Goal: Task Accomplishment & Management: Manage account settings

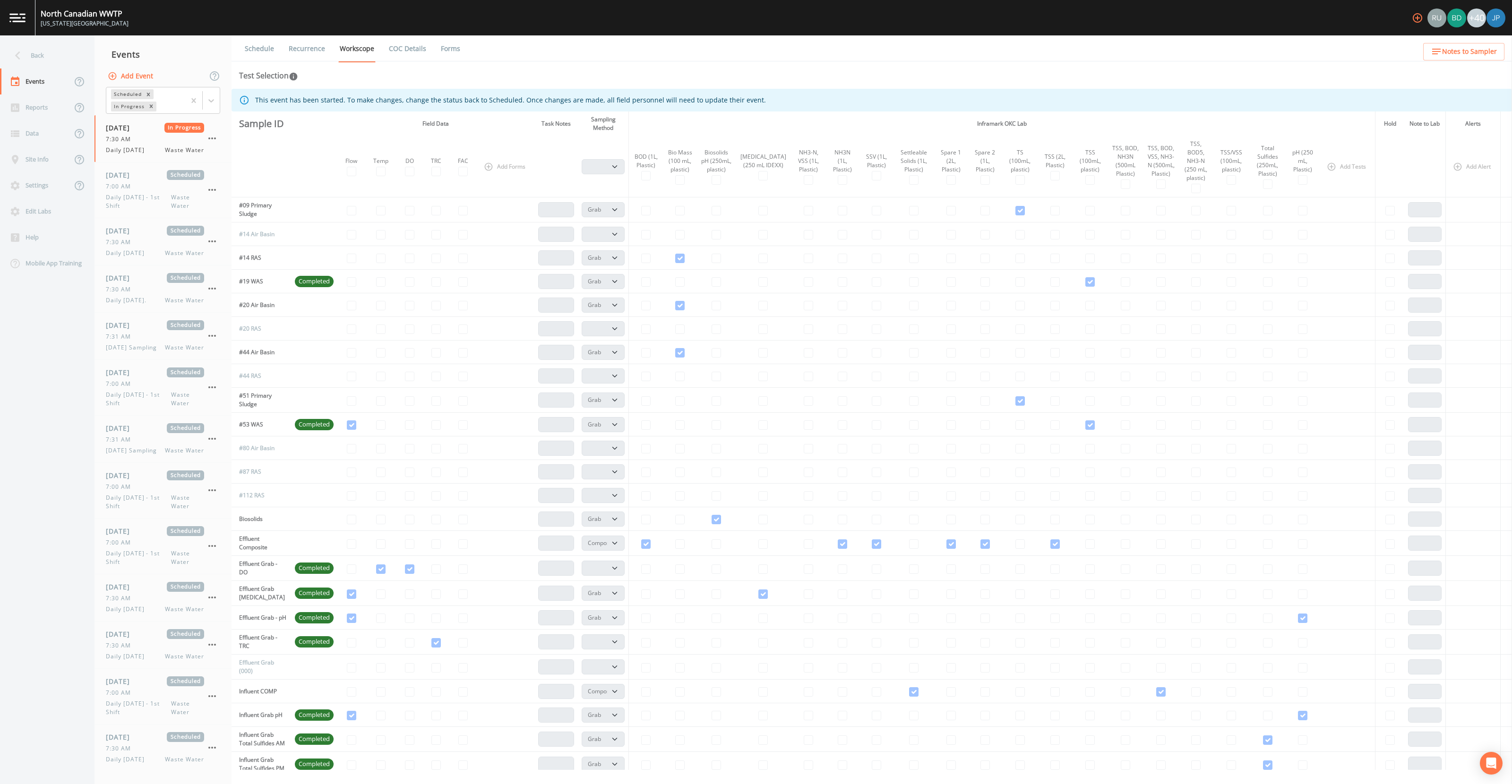
select select "092b3f94-5697-4c94-9891-da161916fdbb"
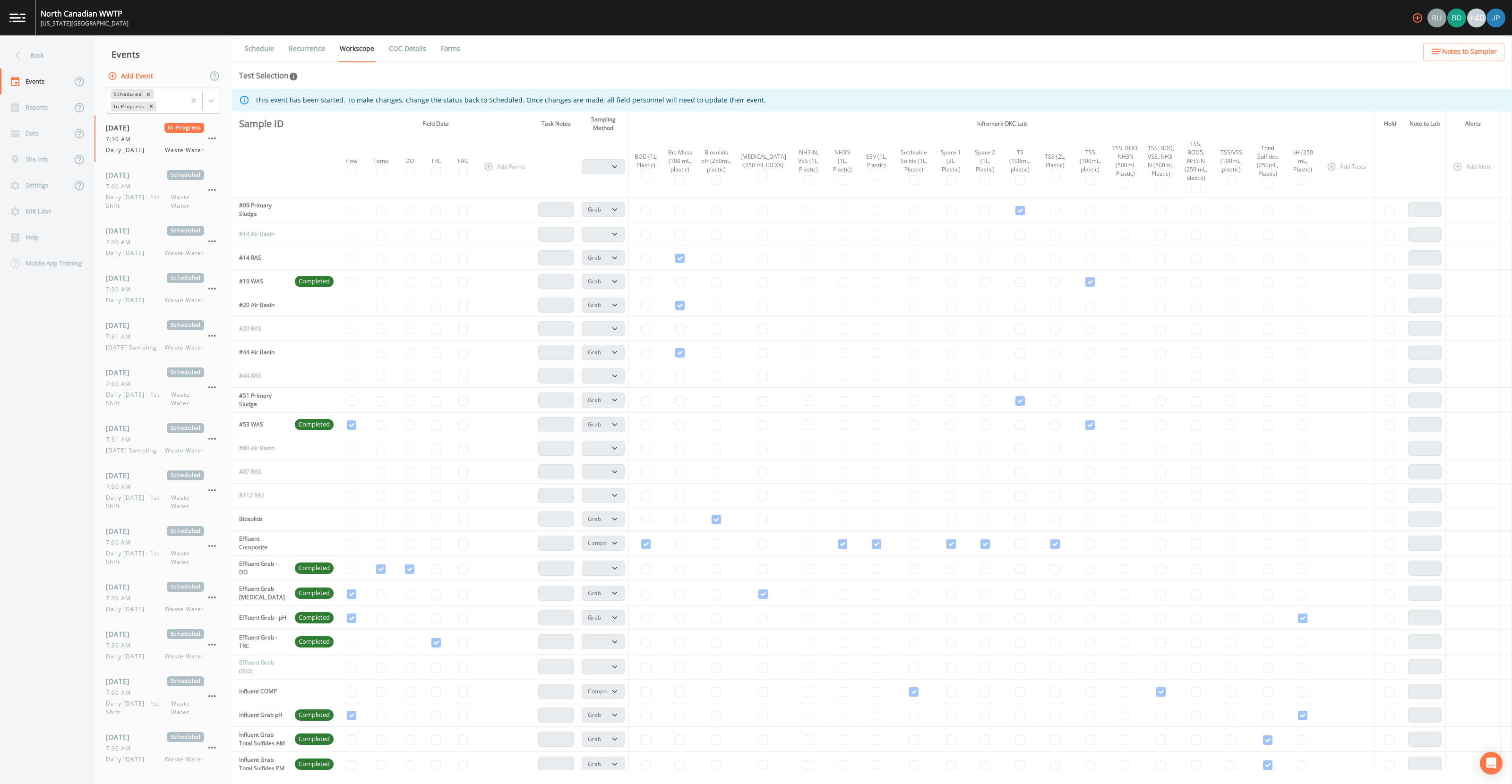
select select "092b3f94-5697-4c94-9891-da161916fdbb"
select select "b6a3c313-748b-4795-a028-792ad310bd60"
select select "092b3f94-5697-4c94-9891-da161916fdbb"
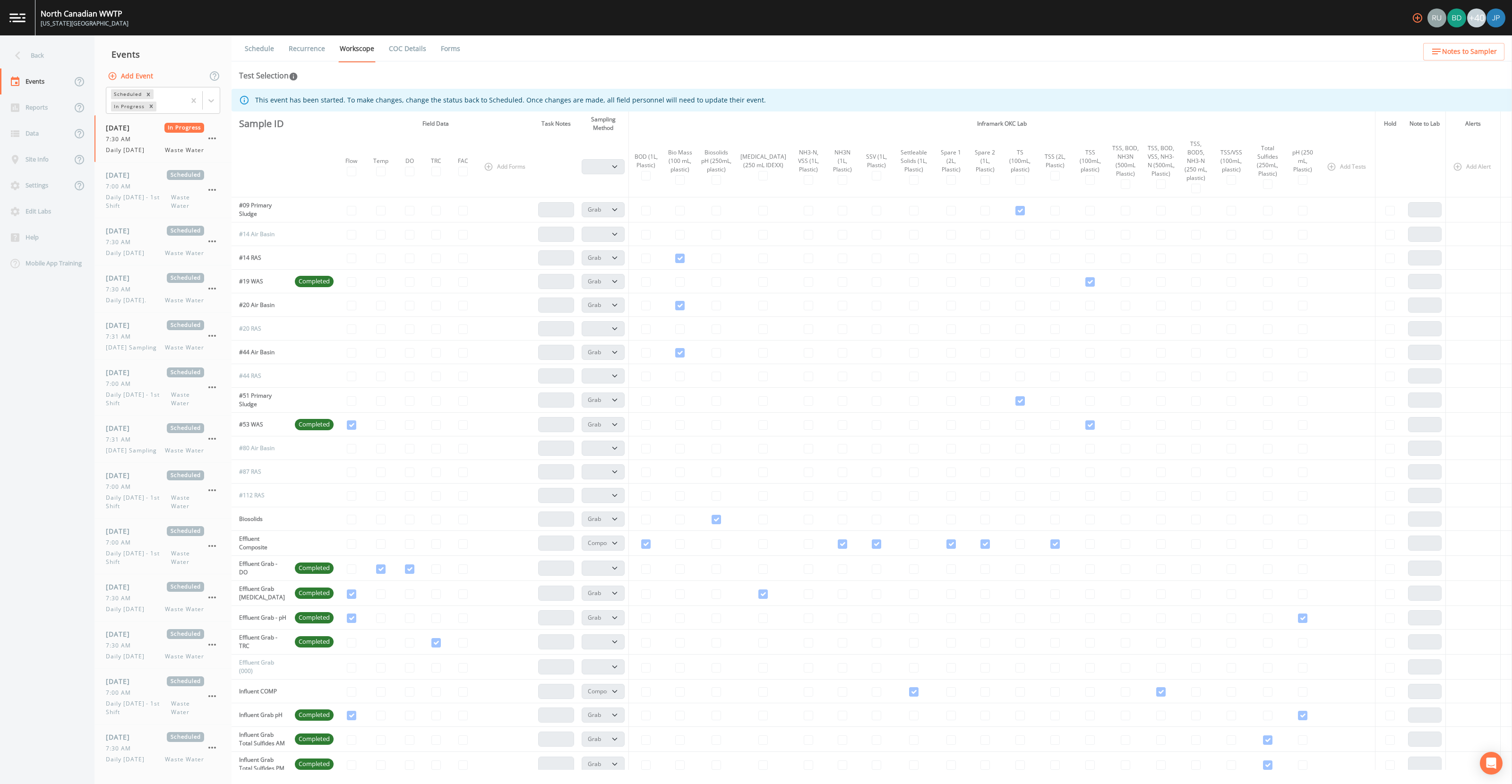
select select "092b3f94-5697-4c94-9891-da161916fdbb"
select select "b6a3c313-748b-4795-a028-792ad310bd60"
select select "092b3f94-5697-4c94-9891-da161916fdbb"
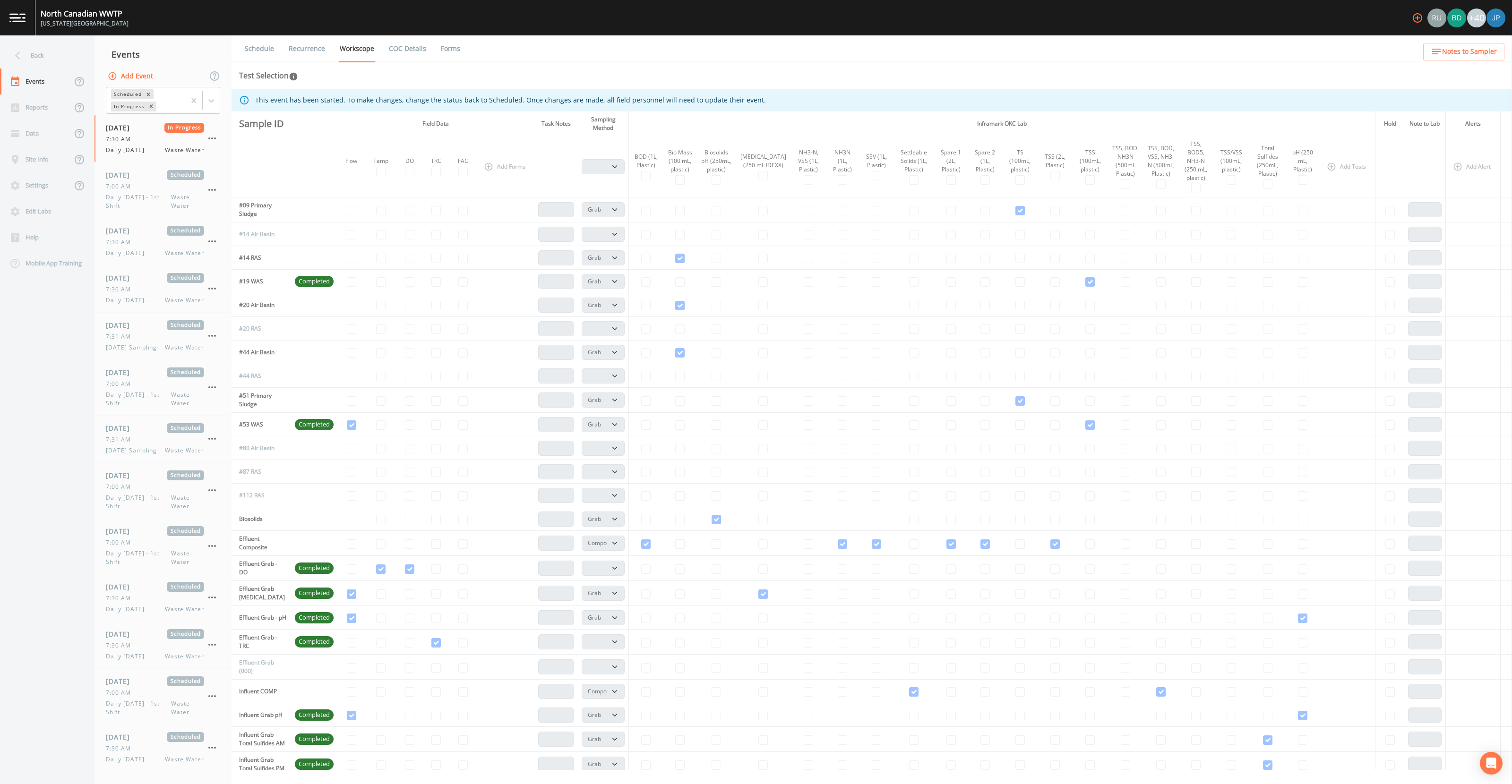
select select "092b3f94-5697-4c94-9891-da161916fdbb"
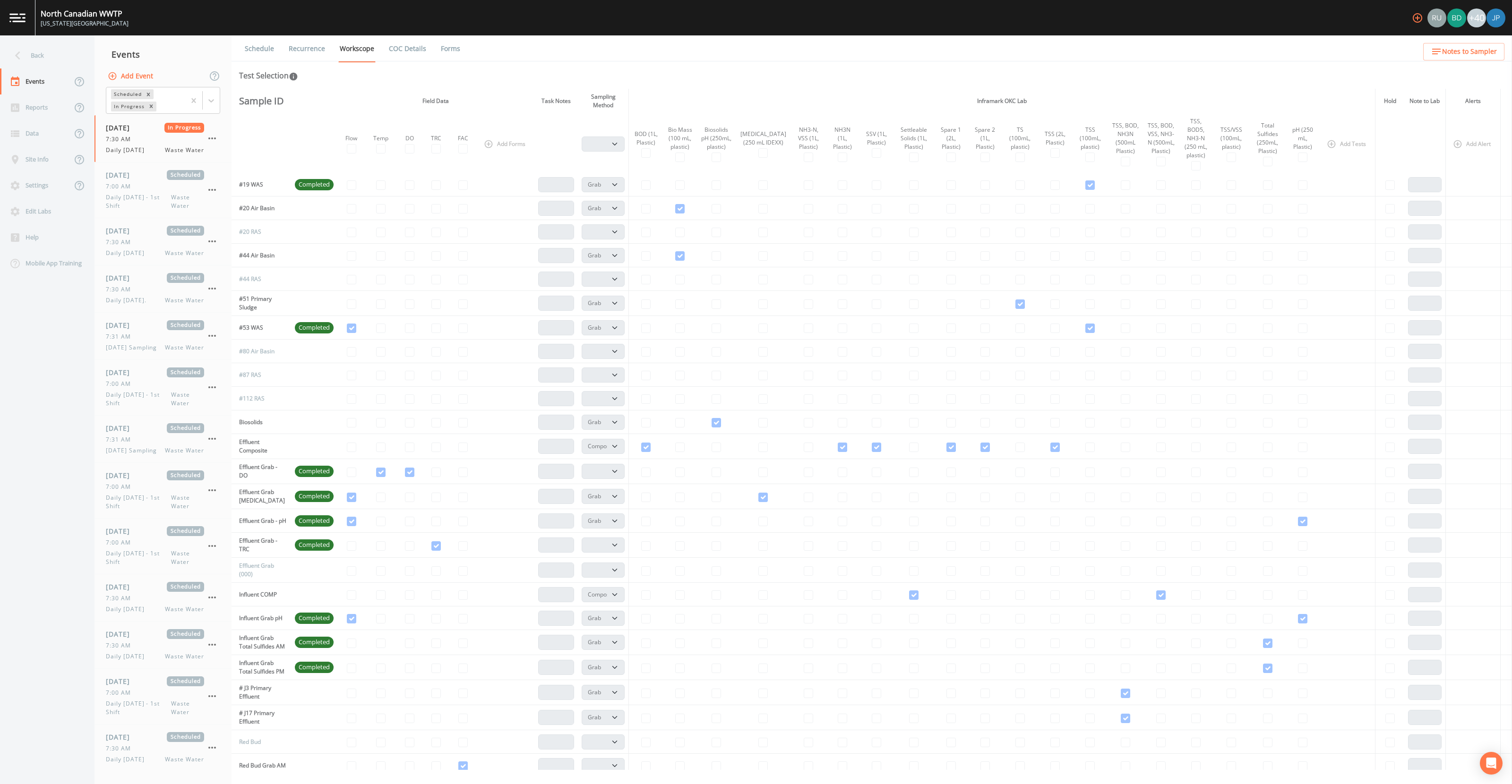
scroll to position [82, 0]
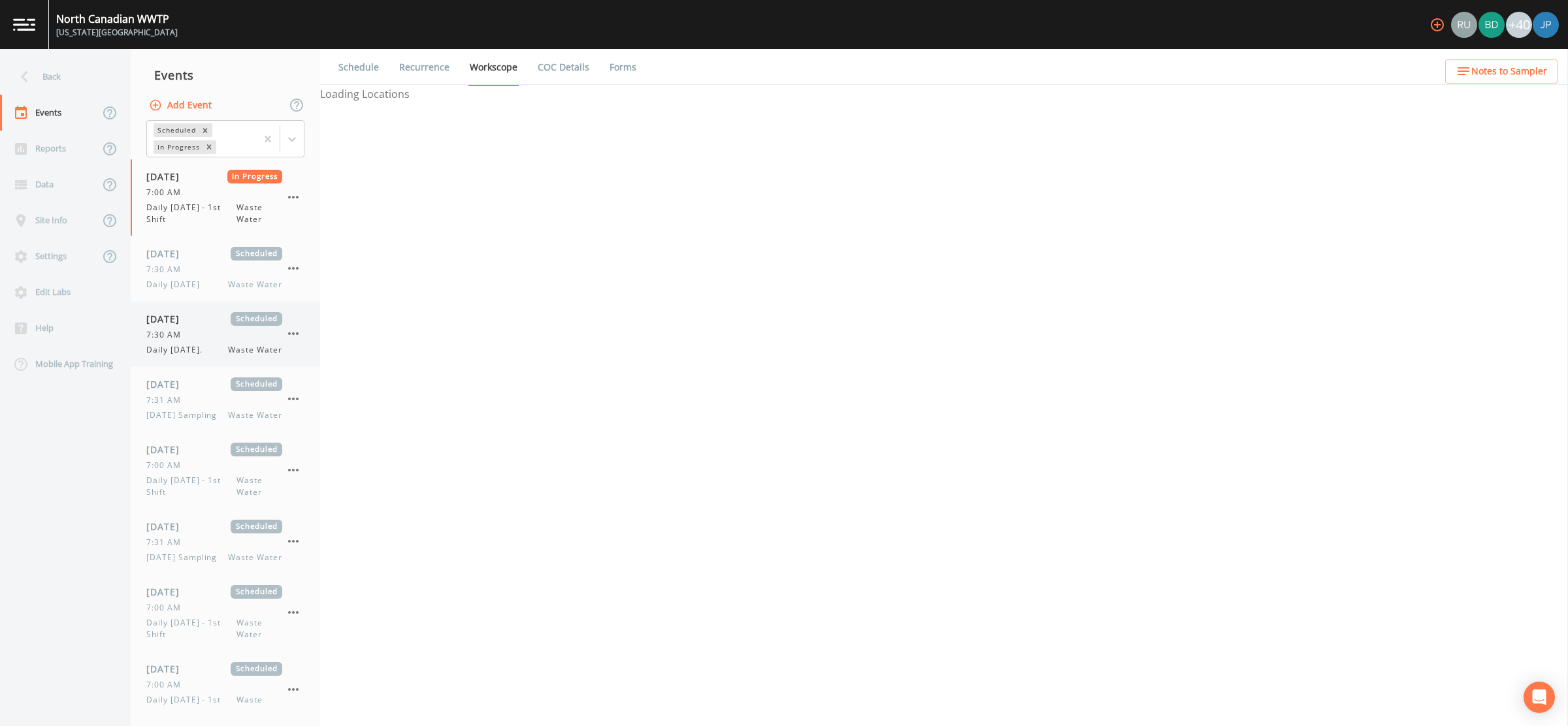
select select "092b3f94-5697-4c94-9891-da161916fdbb"
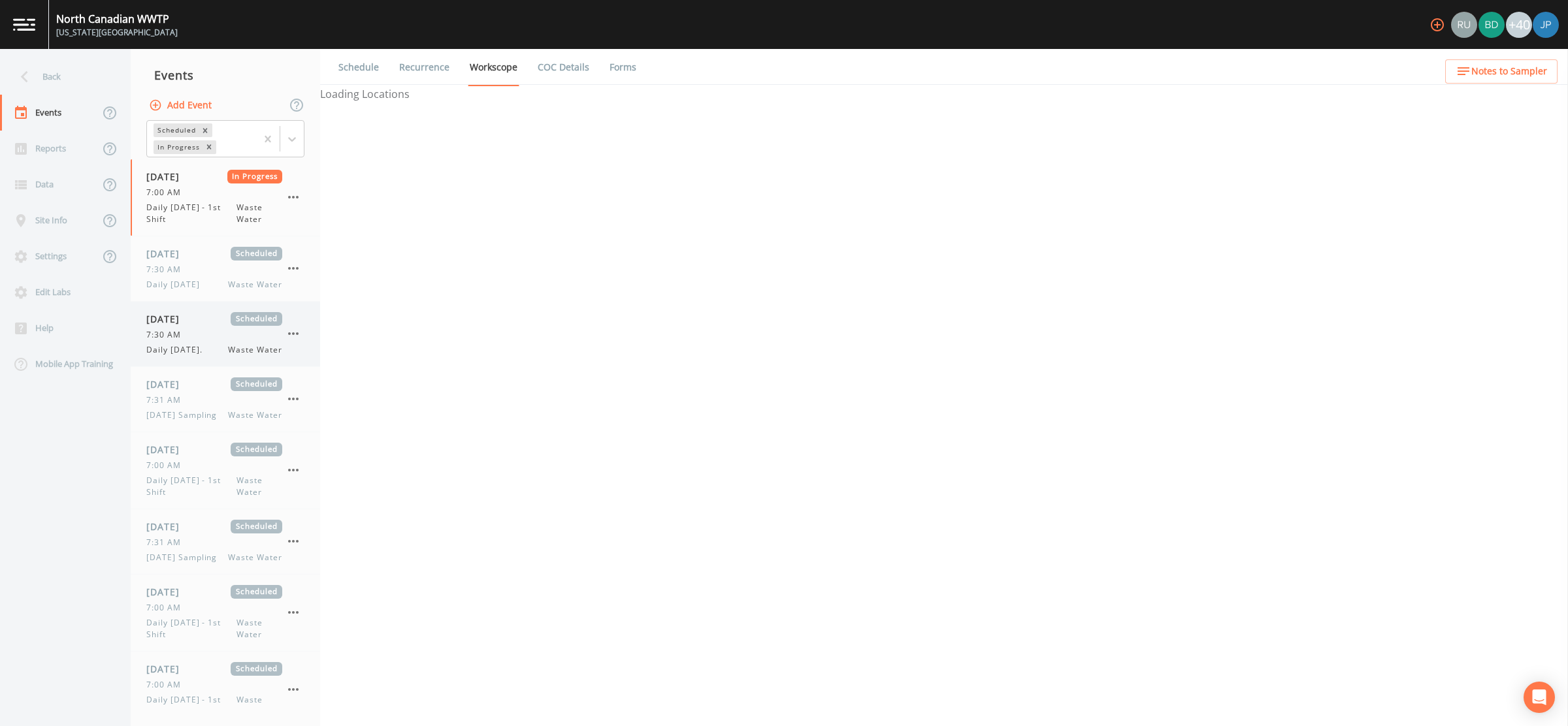
select select "b6a3c313-748b-4795-a028-792ad310bd60"
select select "092b3f94-5697-4c94-9891-da161916fdbb"
select select "b6a3c313-748b-4795-a028-792ad310bd60"
select select "092b3f94-5697-4c94-9891-da161916fdbb"
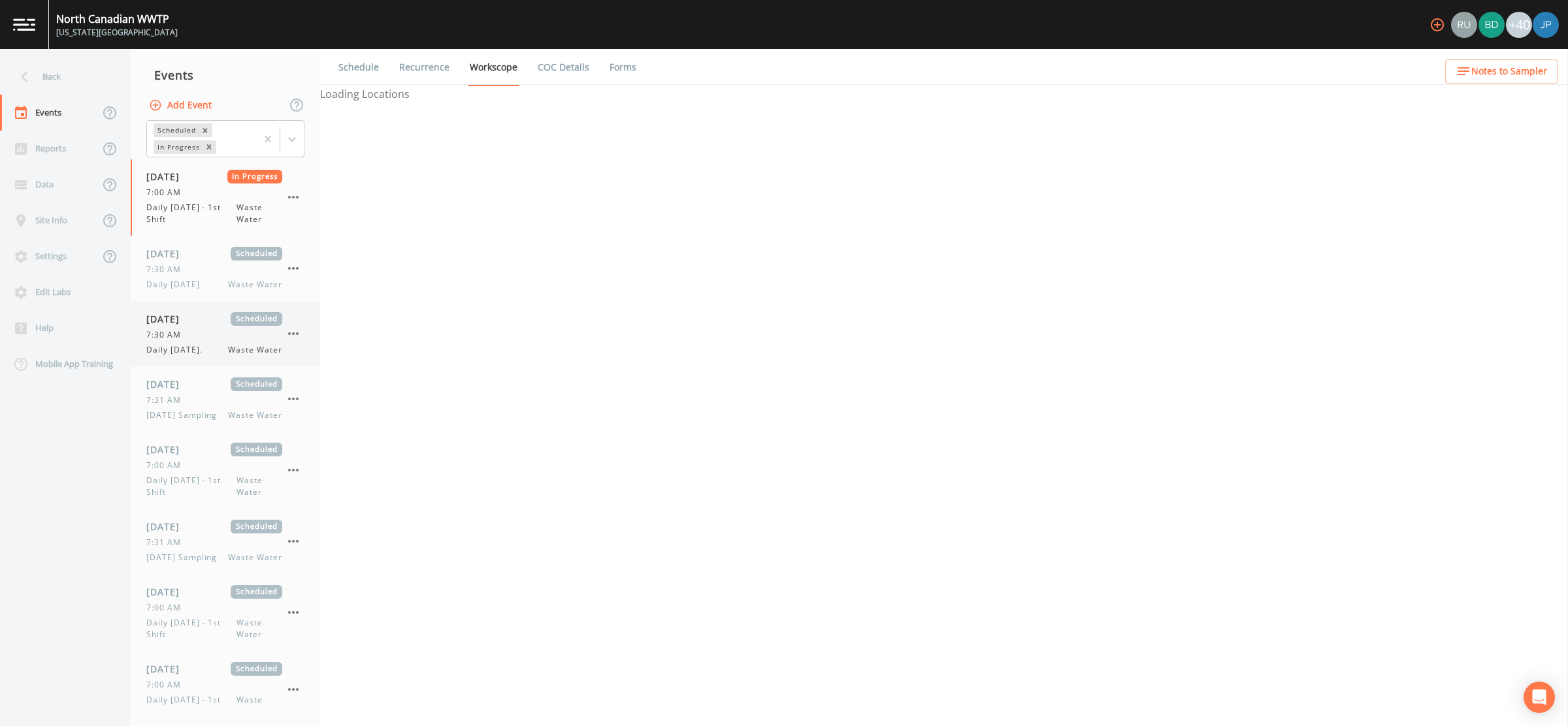
select select "092b3f94-5697-4c94-9891-da161916fdbb"
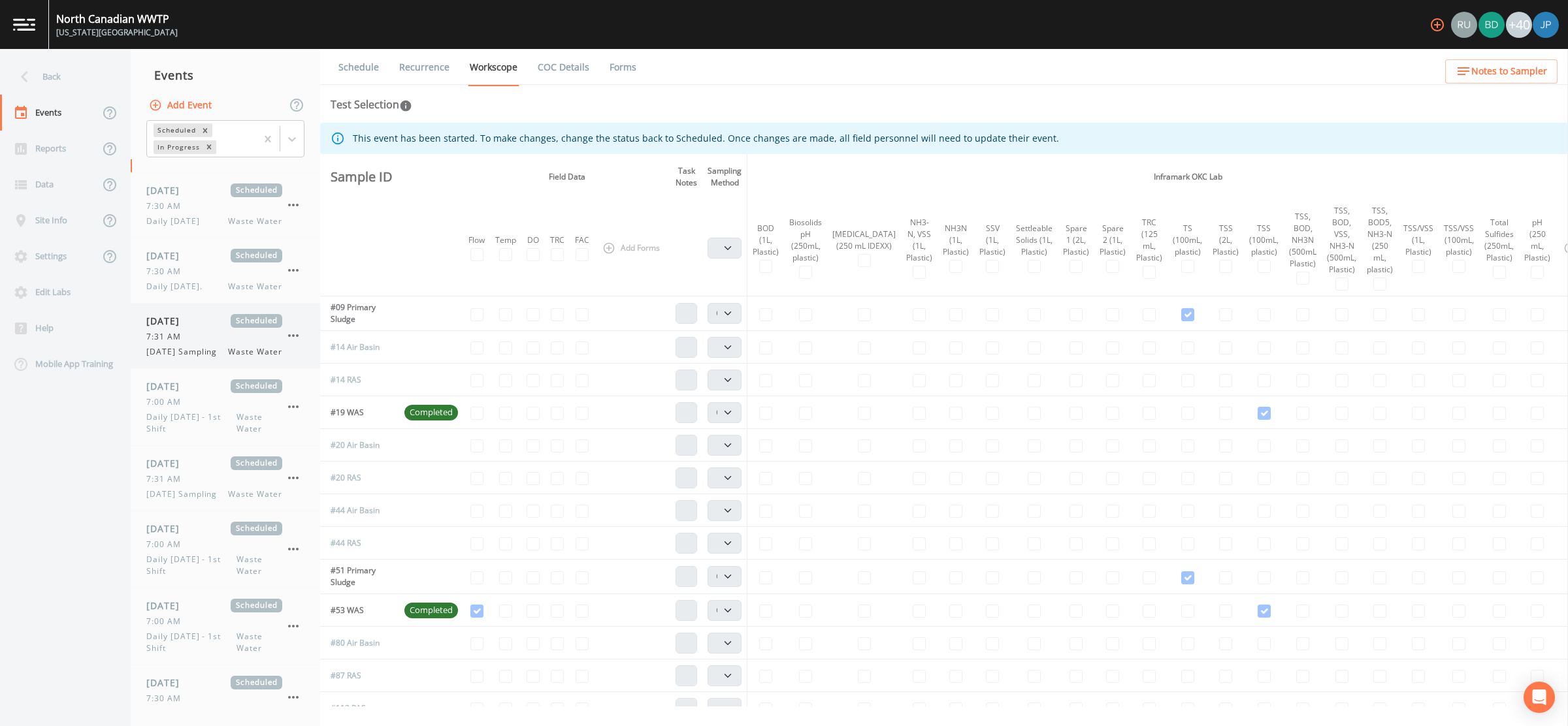
scroll to position [74, 0]
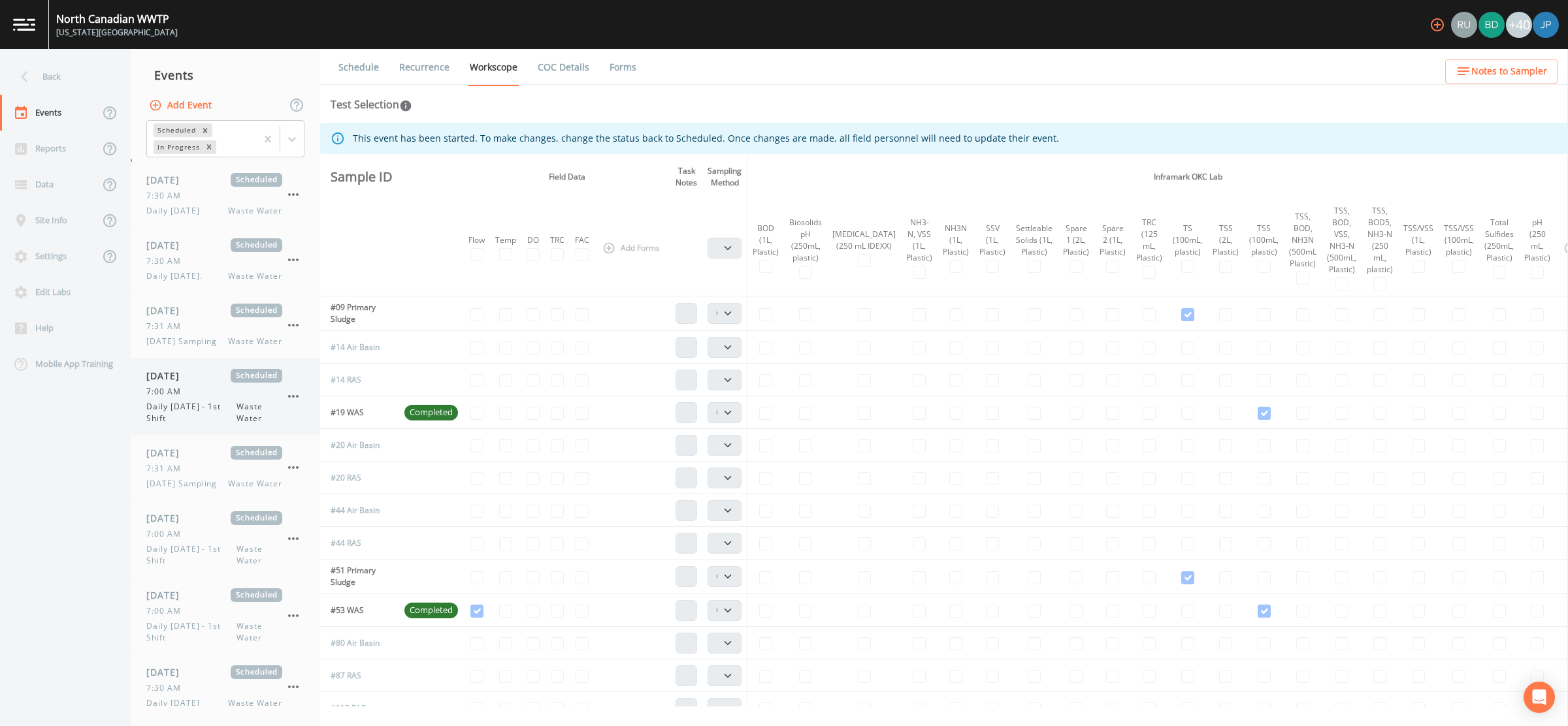
click at [195, 389] on div "7:00 AM" at bounding box center [213, 392] width 136 height 11
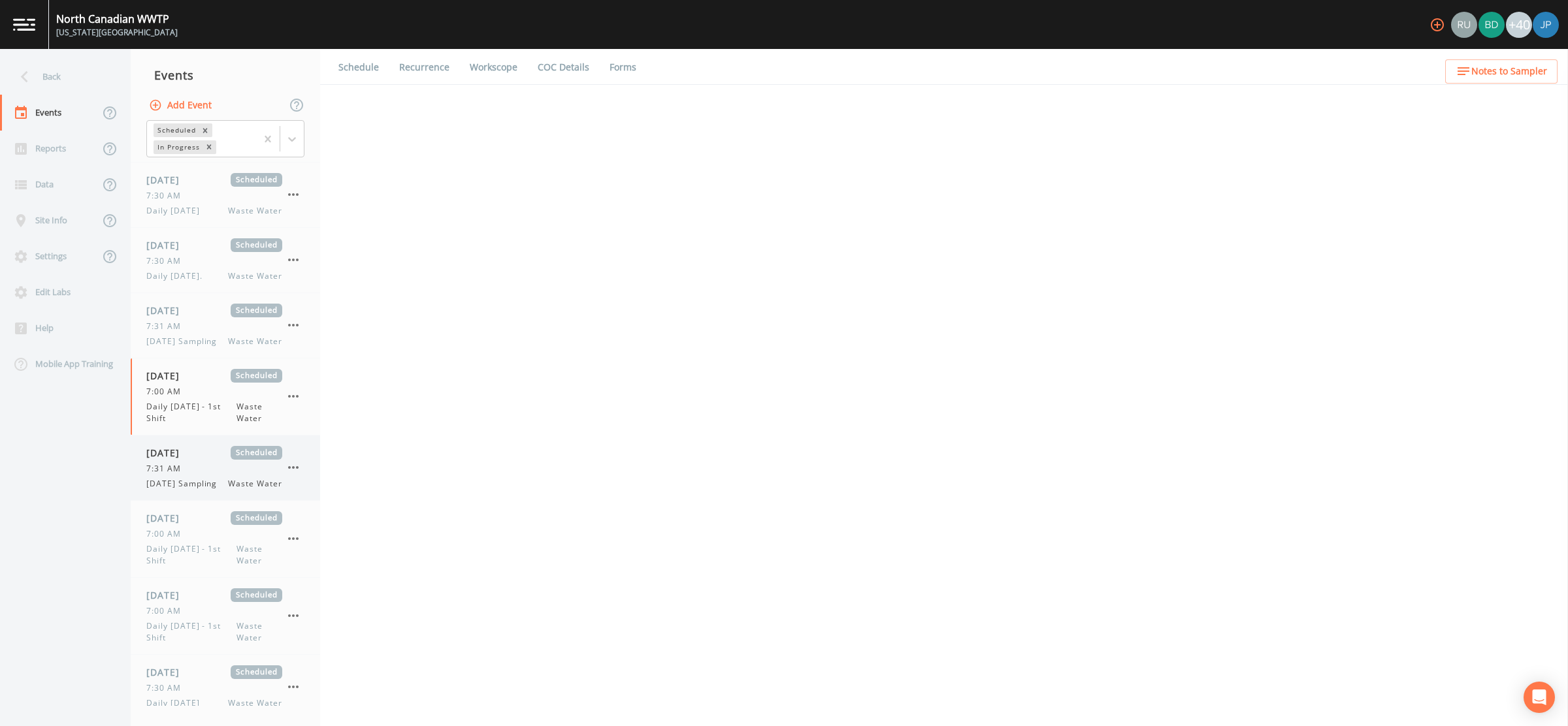
select select "b6a3c313-748b-4795-a028-792ad310bd60"
select select "092b3f94-5697-4c94-9891-da161916fdbb"
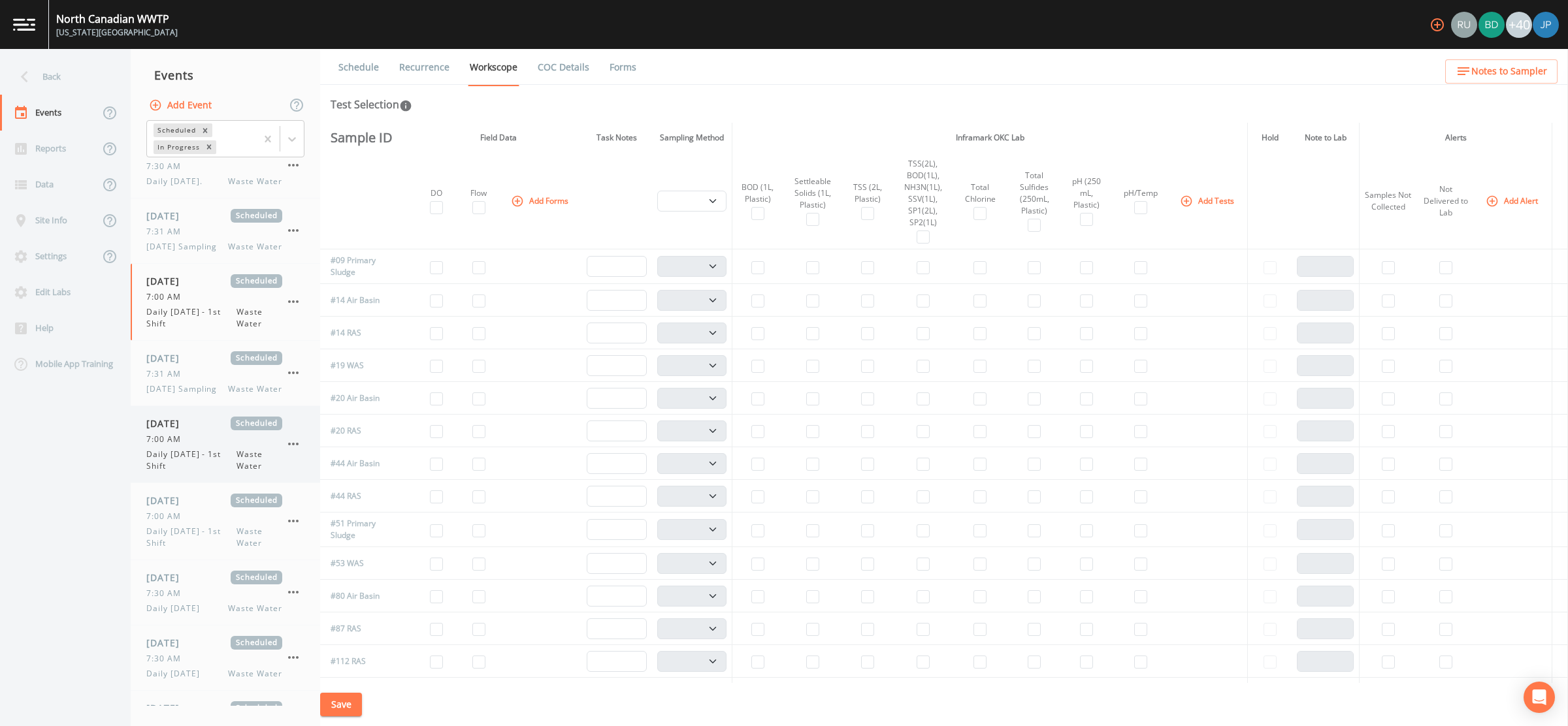
scroll to position [190, 0]
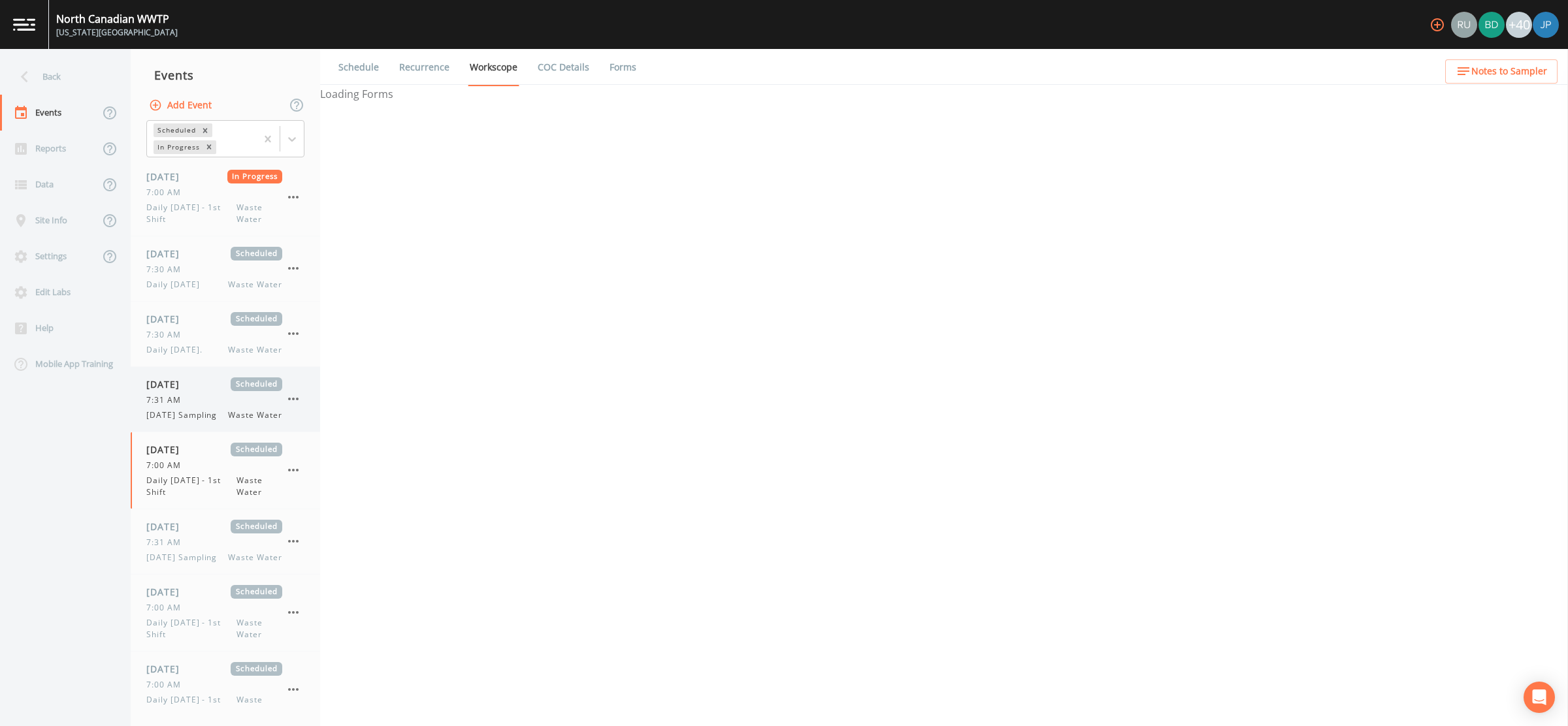
select select "b6a3c313-748b-4795-a028-792ad310bd60"
select select "092b3f94-5697-4c94-9891-da161916fdbb"
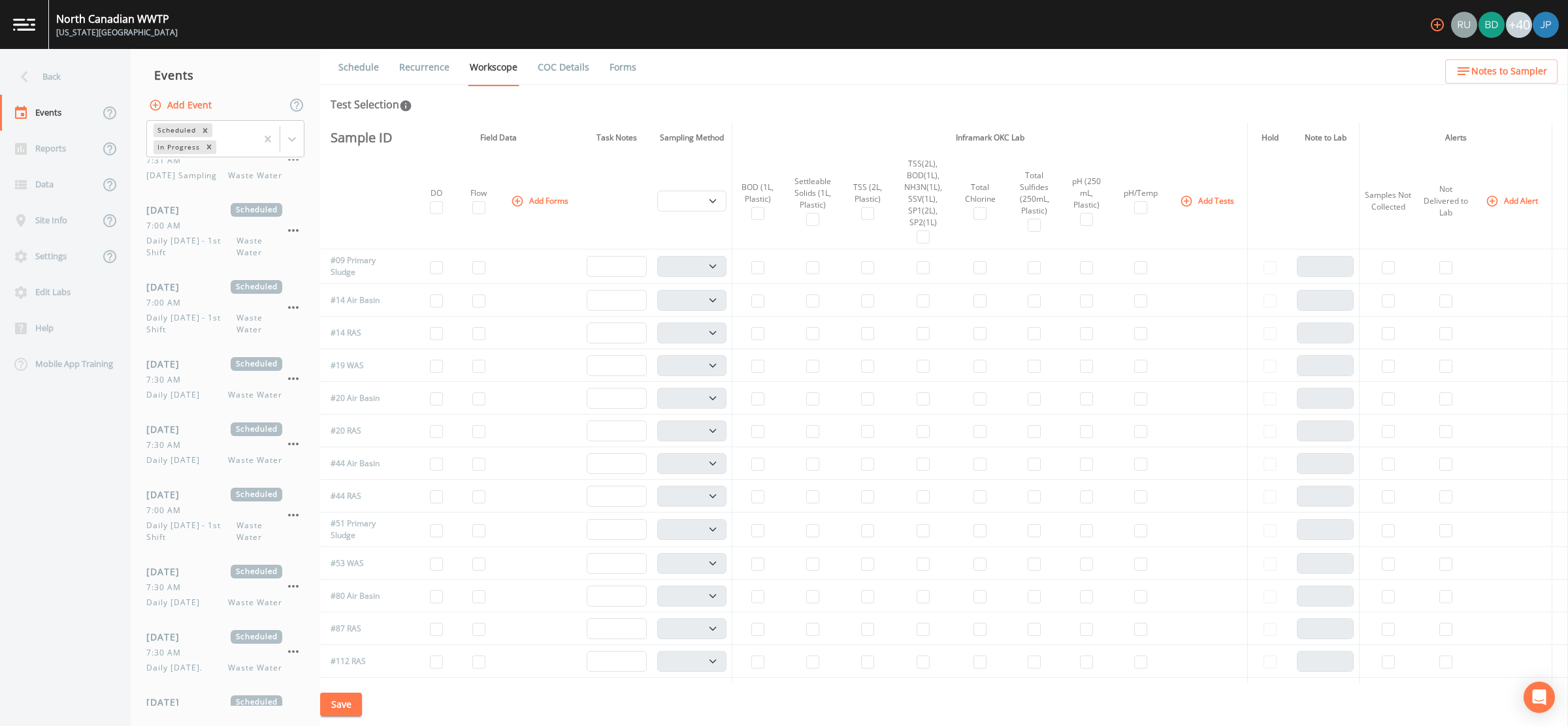
scroll to position [106, 0]
click at [189, 383] on span "Daily [DATE] - 1st Shift" at bounding box center [191, 380] width 90 height 24
select select "b6a3c313-748b-4795-a028-792ad310bd60"
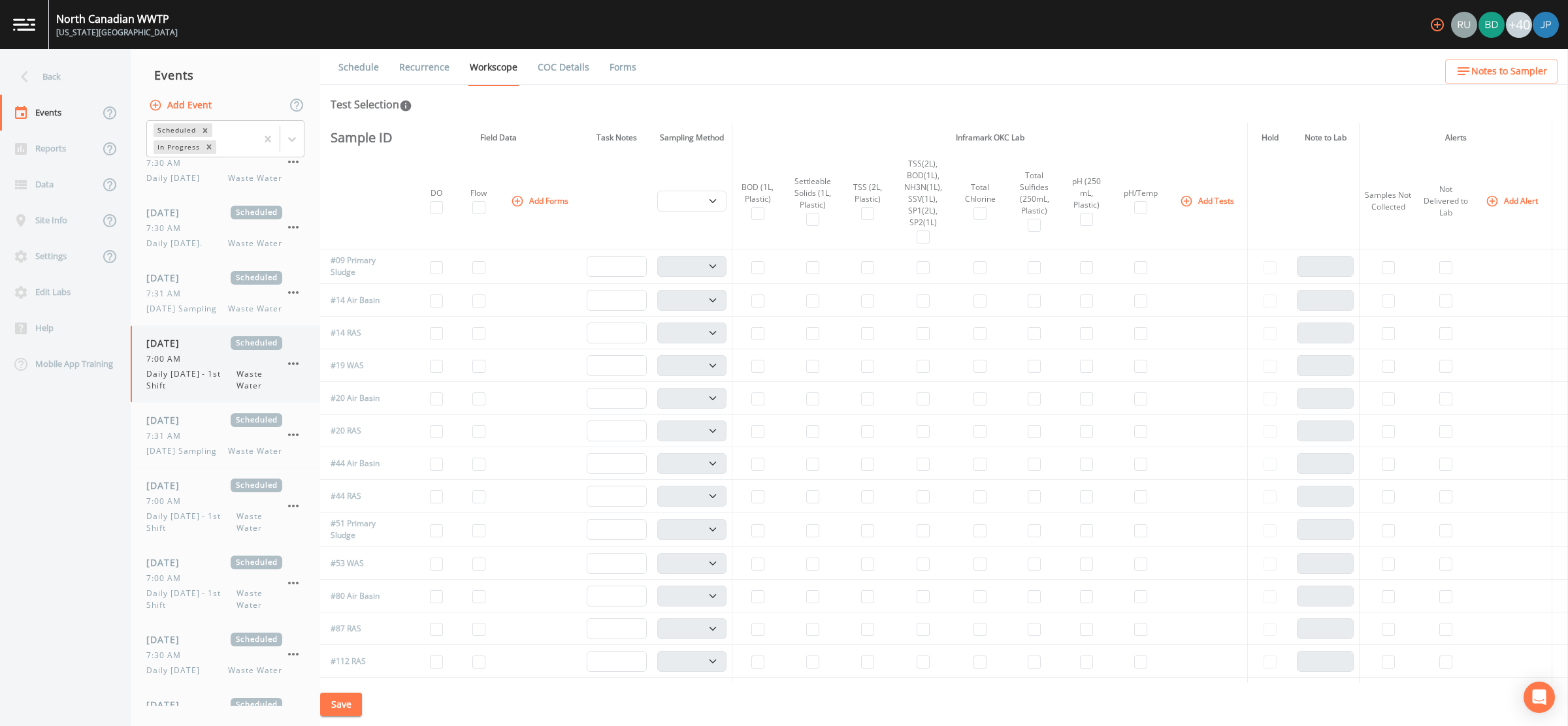
select select "b6a3c313-748b-4795-a028-792ad310bd60"
select select "092b3f94-5697-4c94-9891-da161916fdbb"
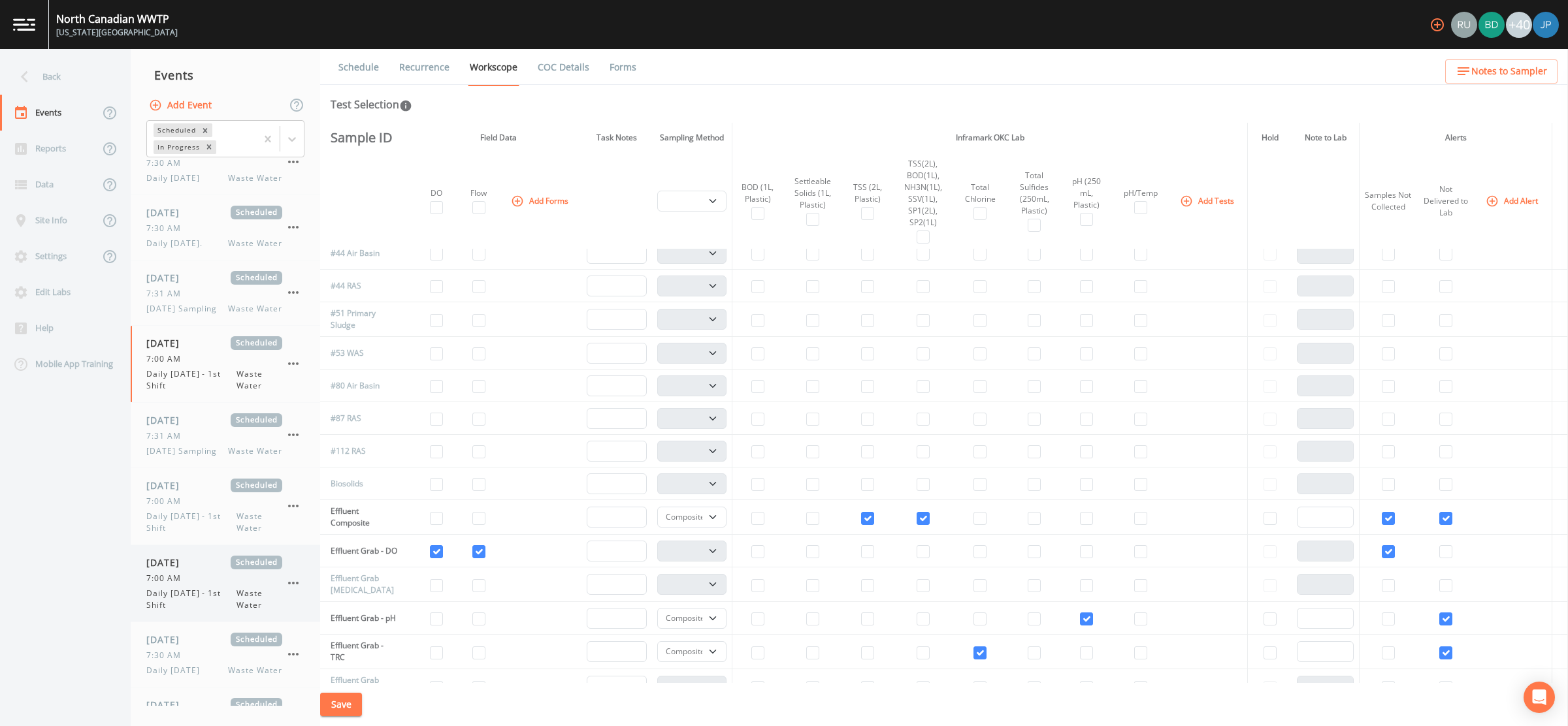
scroll to position [127, 0]
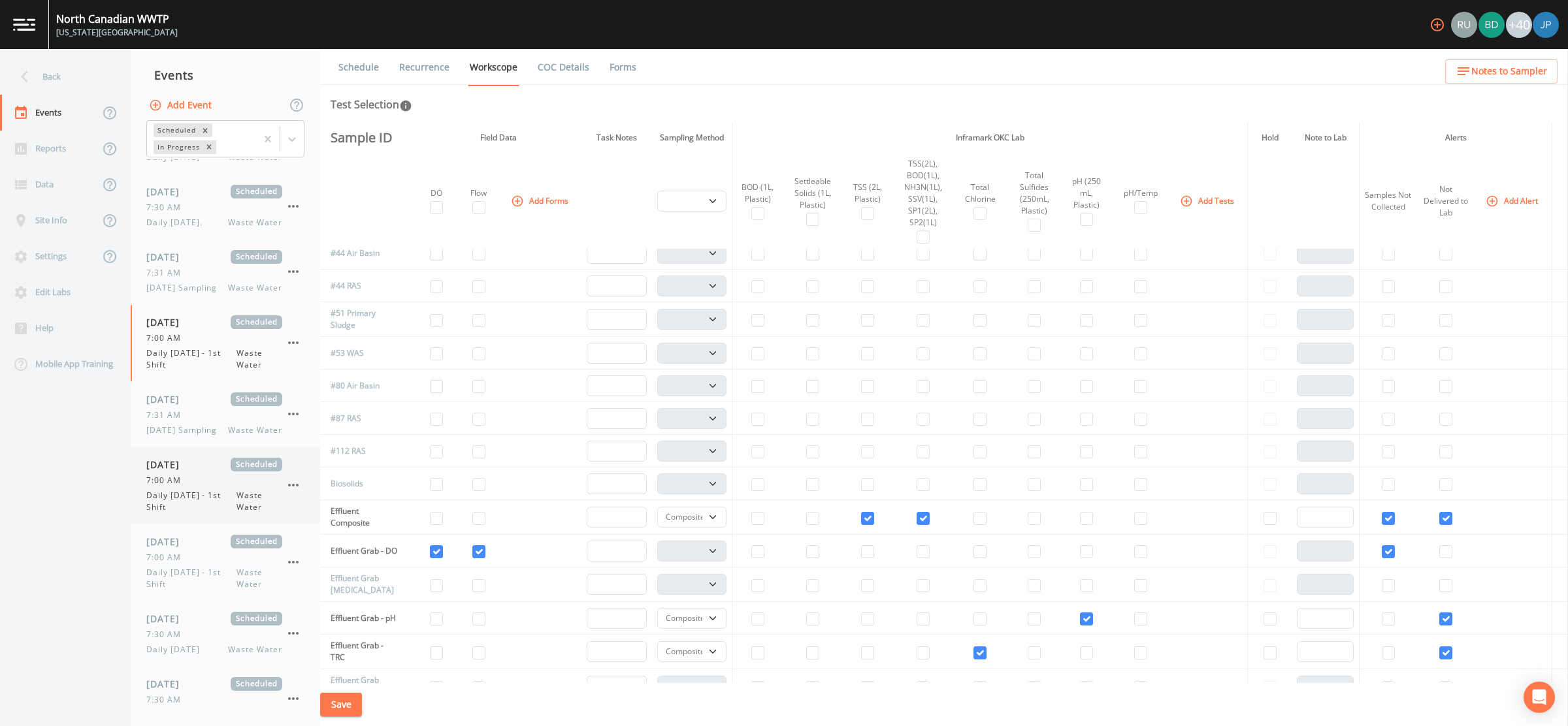
click at [195, 507] on span "Daily [DATE] - 1st Shift" at bounding box center [191, 501] width 90 height 24
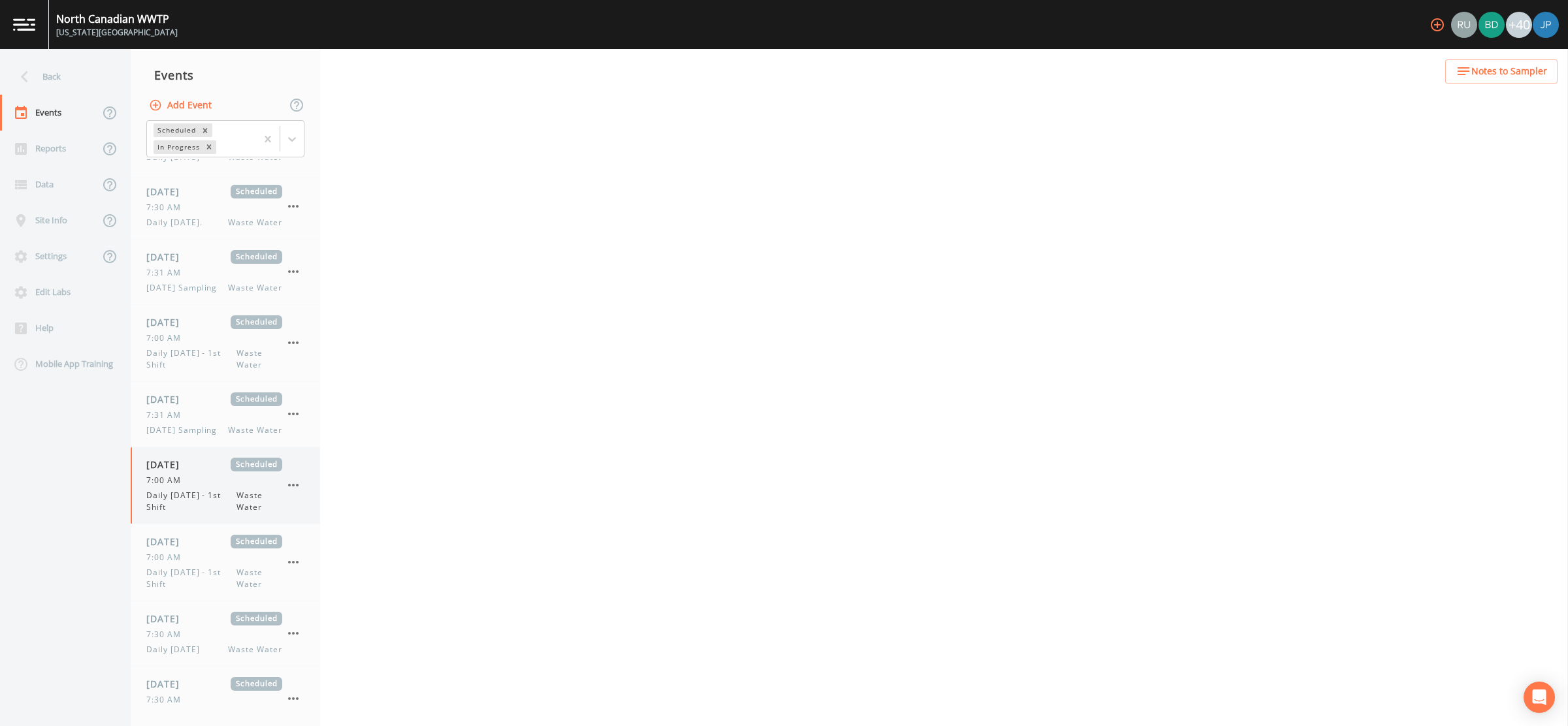
select select "b6a3c313-748b-4795-a028-792ad310bd60"
select select "092b3f94-5697-4c94-9891-da161916fdbb"
select select "b6a3c313-748b-4795-a028-792ad310bd60"
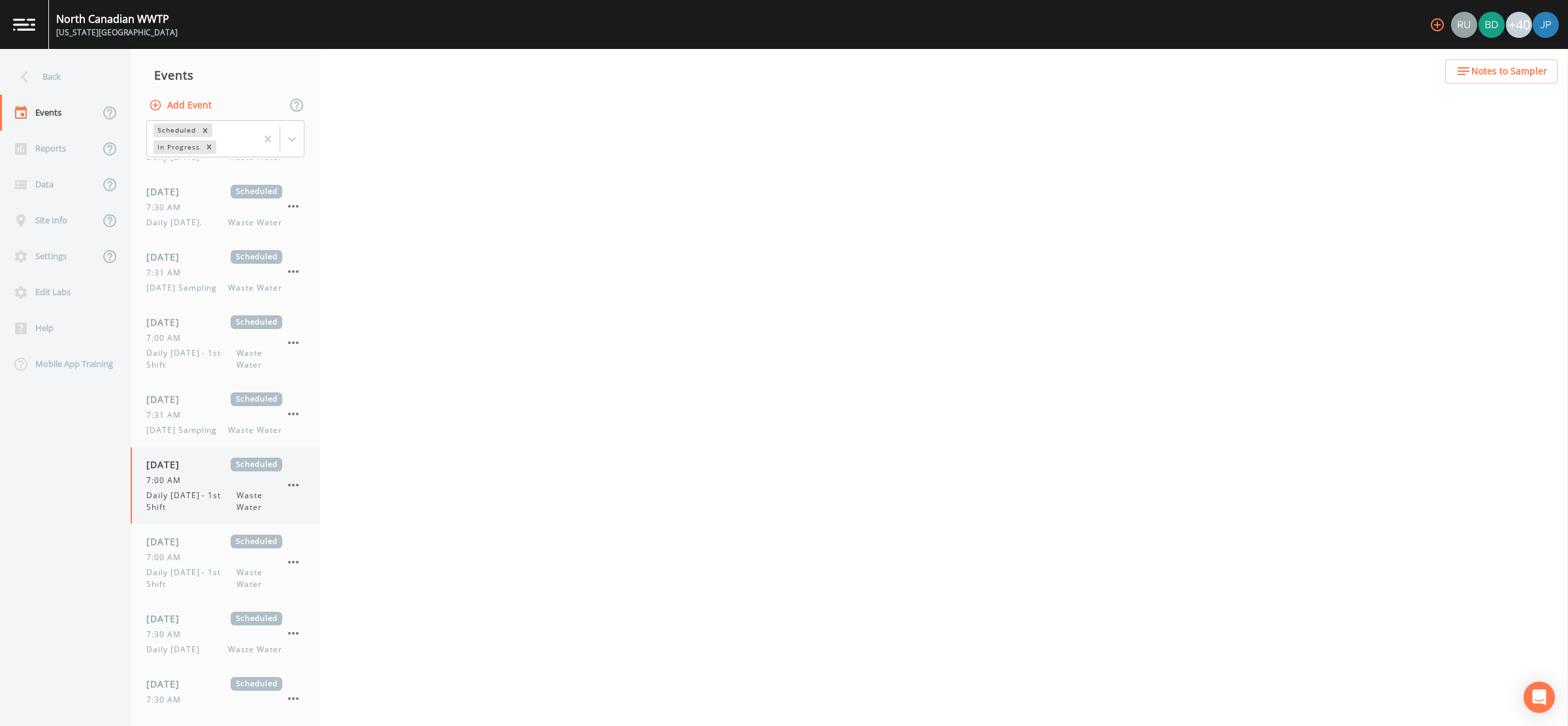
select select "092b3f94-5697-4c94-9891-da161916fdbb"
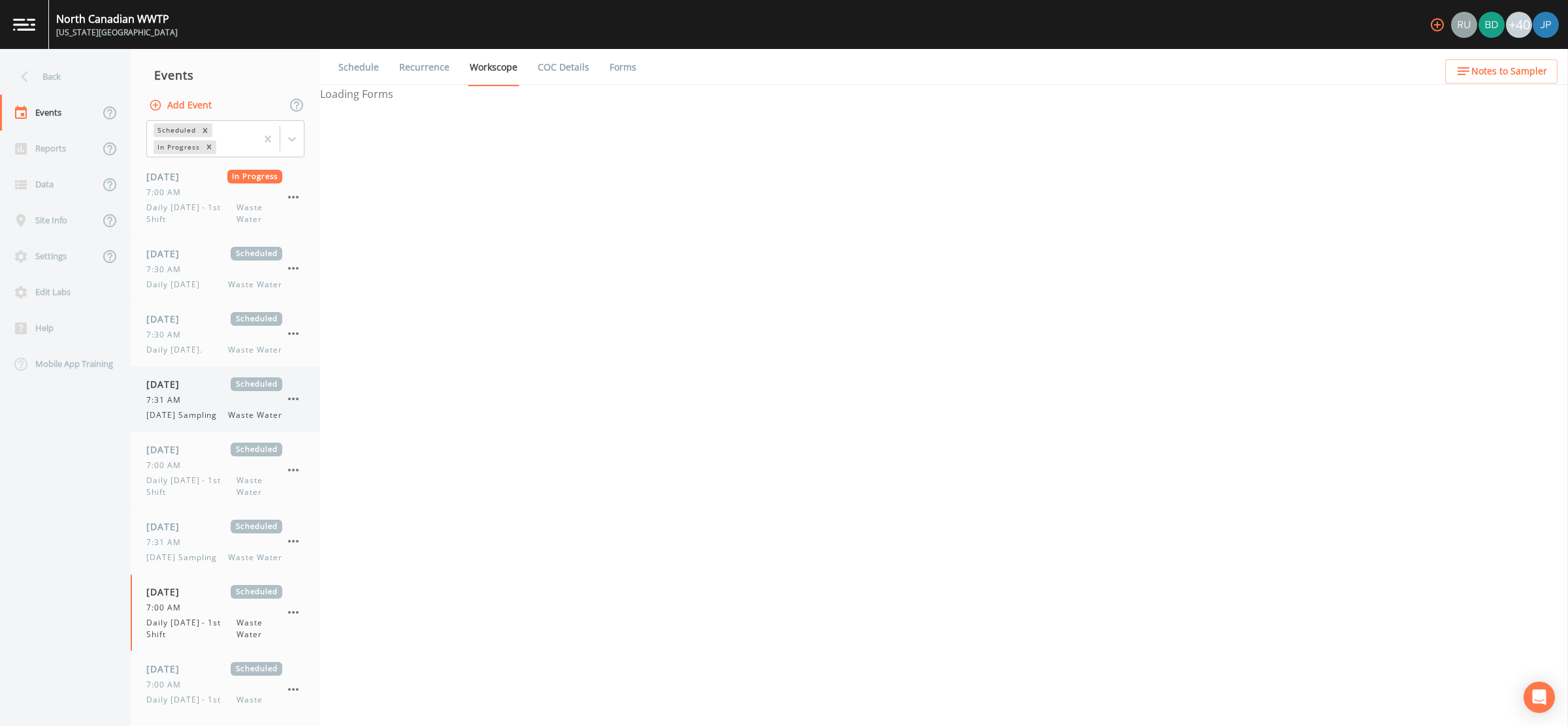
select select "b6a3c313-748b-4795-a028-792ad310bd60"
select select "092b3f94-5697-4c94-9891-da161916fdbb"
select select "b6a3c313-748b-4795-a028-792ad310bd60"
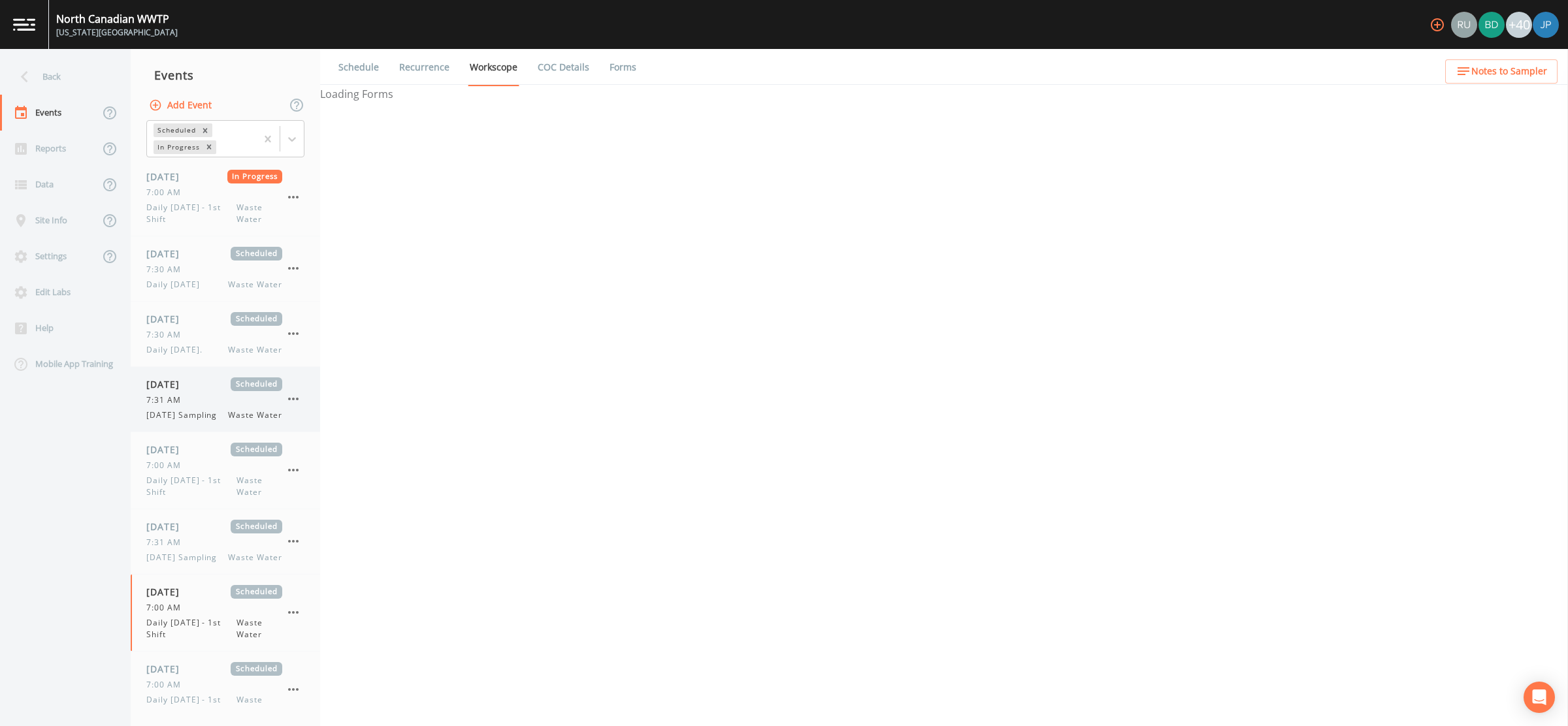
select select "092b3f94-5697-4c94-9891-da161916fdbb"
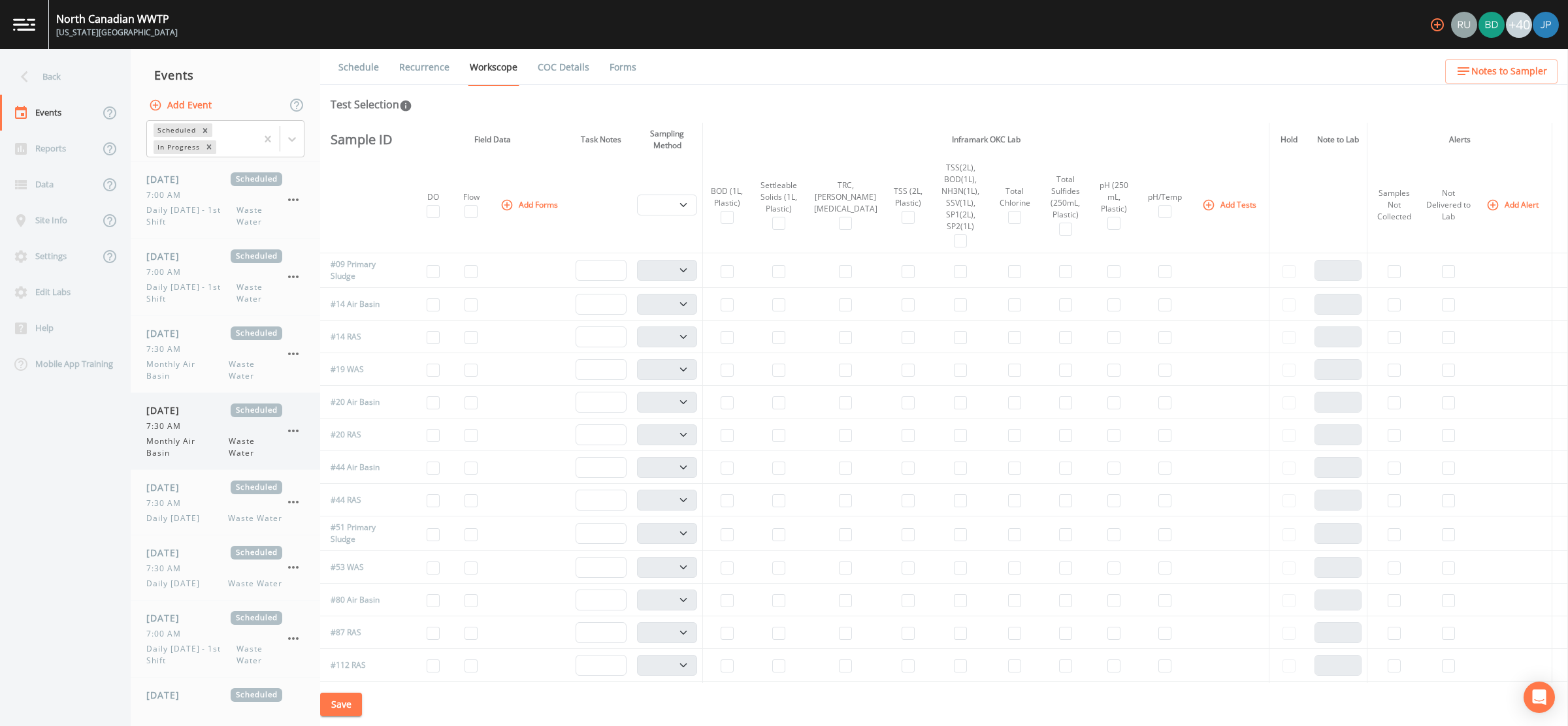
scroll to position [1027, 0]
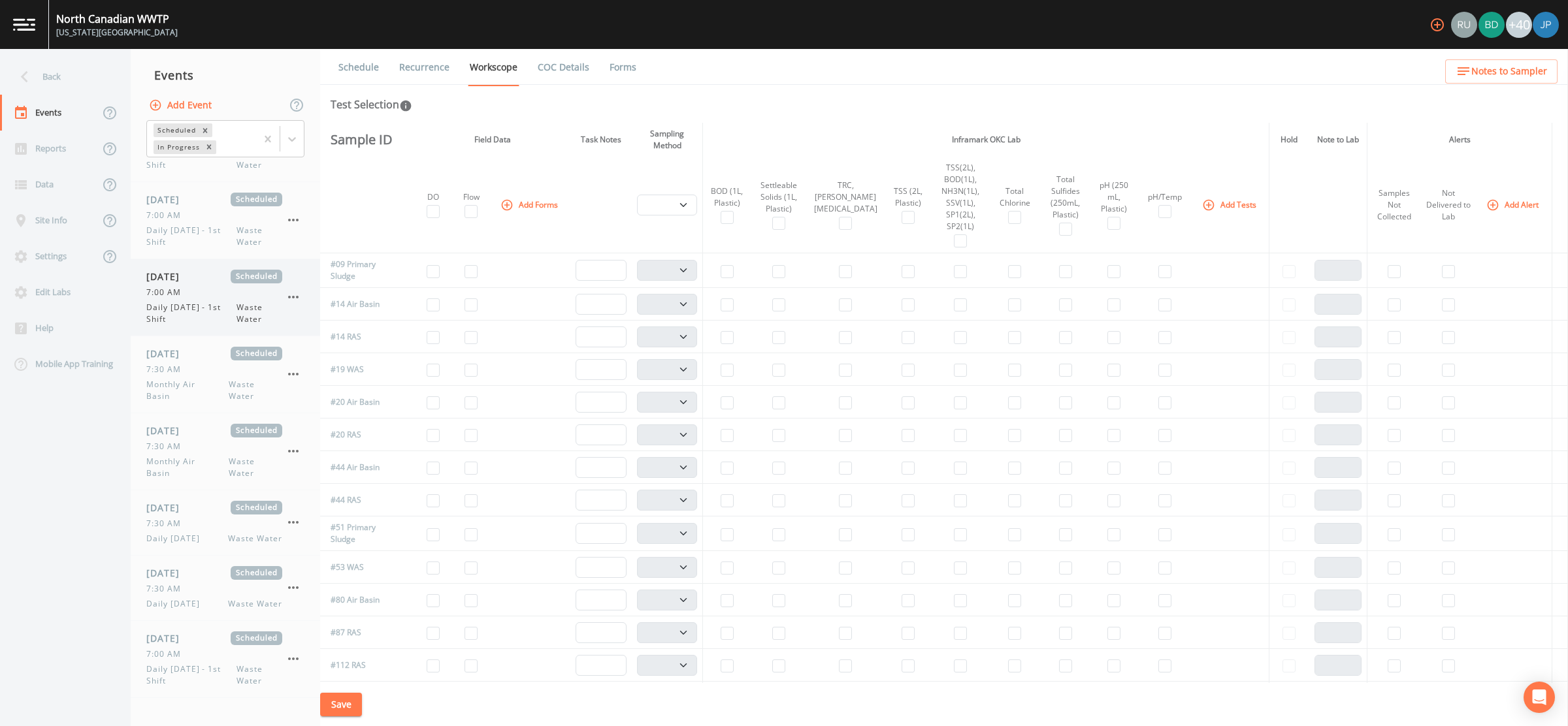
click at [196, 303] on span "Daily [DATE] - 1st Shift" at bounding box center [191, 313] width 90 height 24
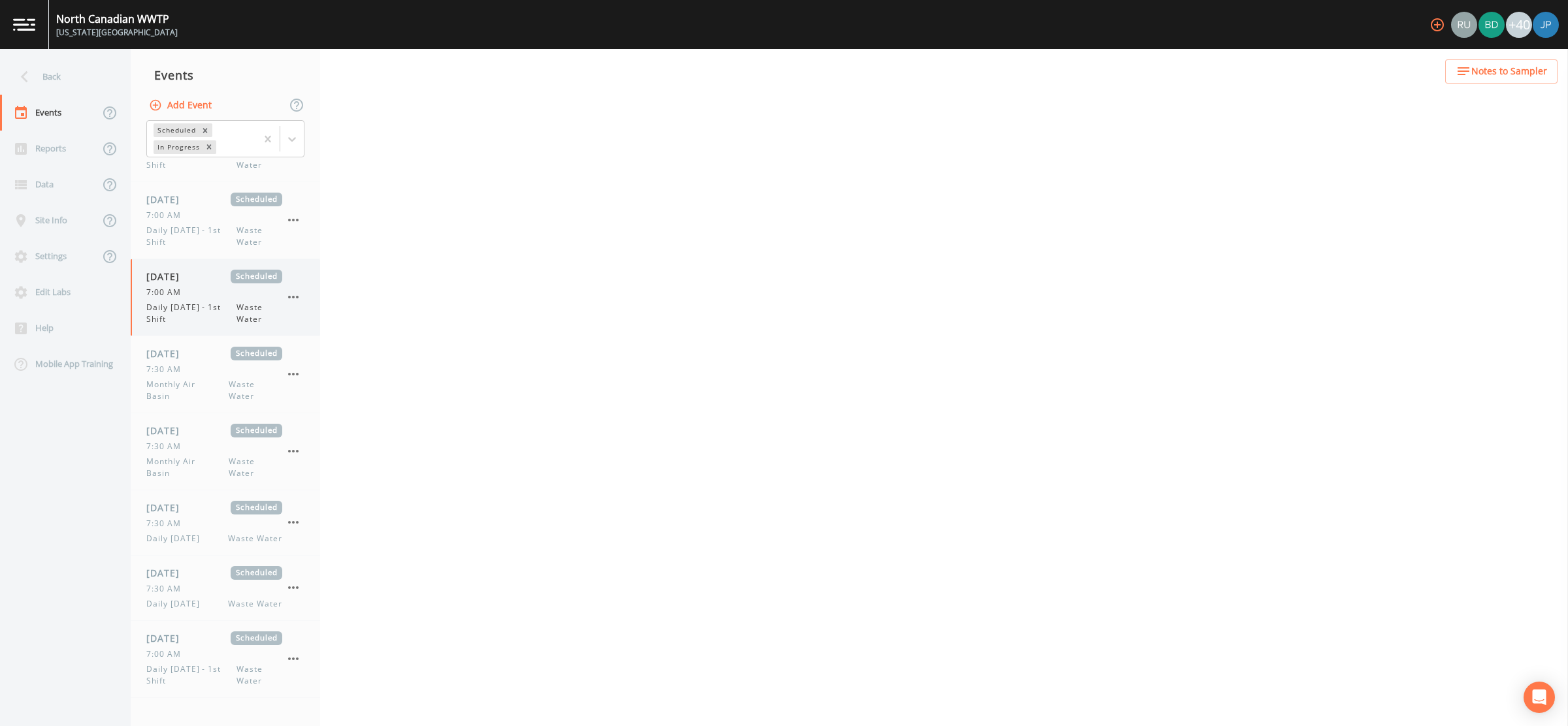
select select "b6a3c313-748b-4795-a028-792ad310bd60"
select select "092b3f94-5697-4c94-9891-da161916fdbb"
select select "b6a3c313-748b-4795-a028-792ad310bd60"
select select "092b3f94-5697-4c94-9891-da161916fdbb"
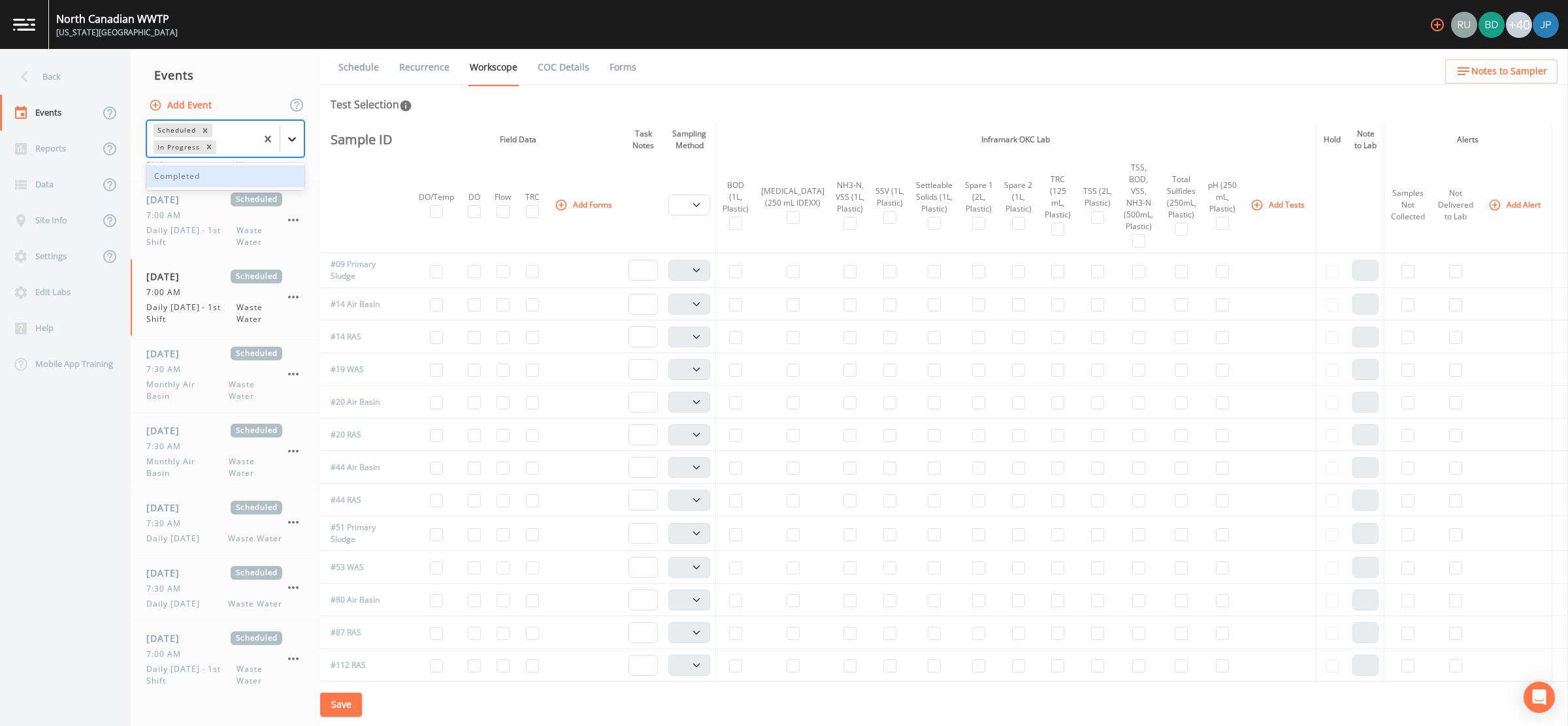
click at [299, 137] on icon at bounding box center [292, 139] width 13 height 13
click at [272, 172] on div "Completed" at bounding box center [225, 176] width 158 height 22
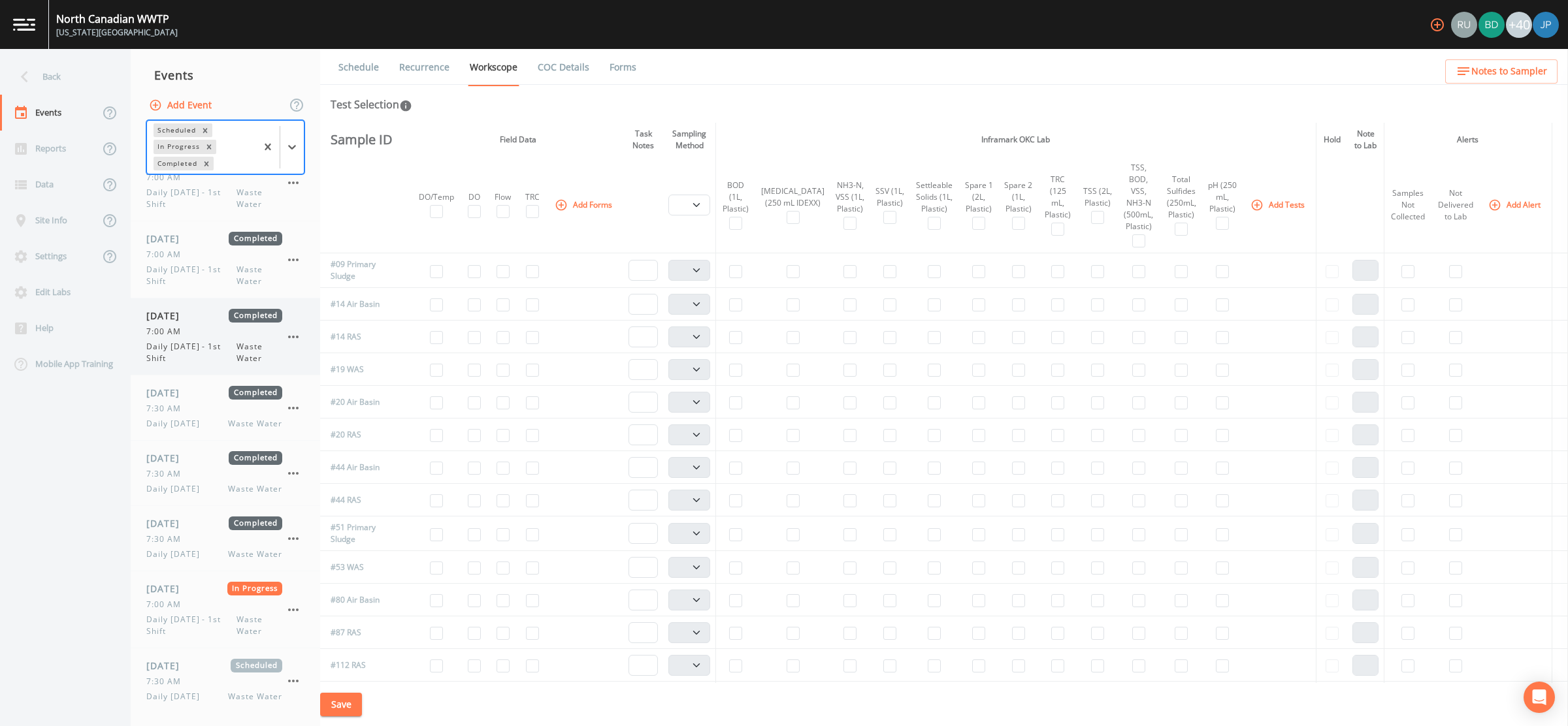
scroll to position [2117, 0]
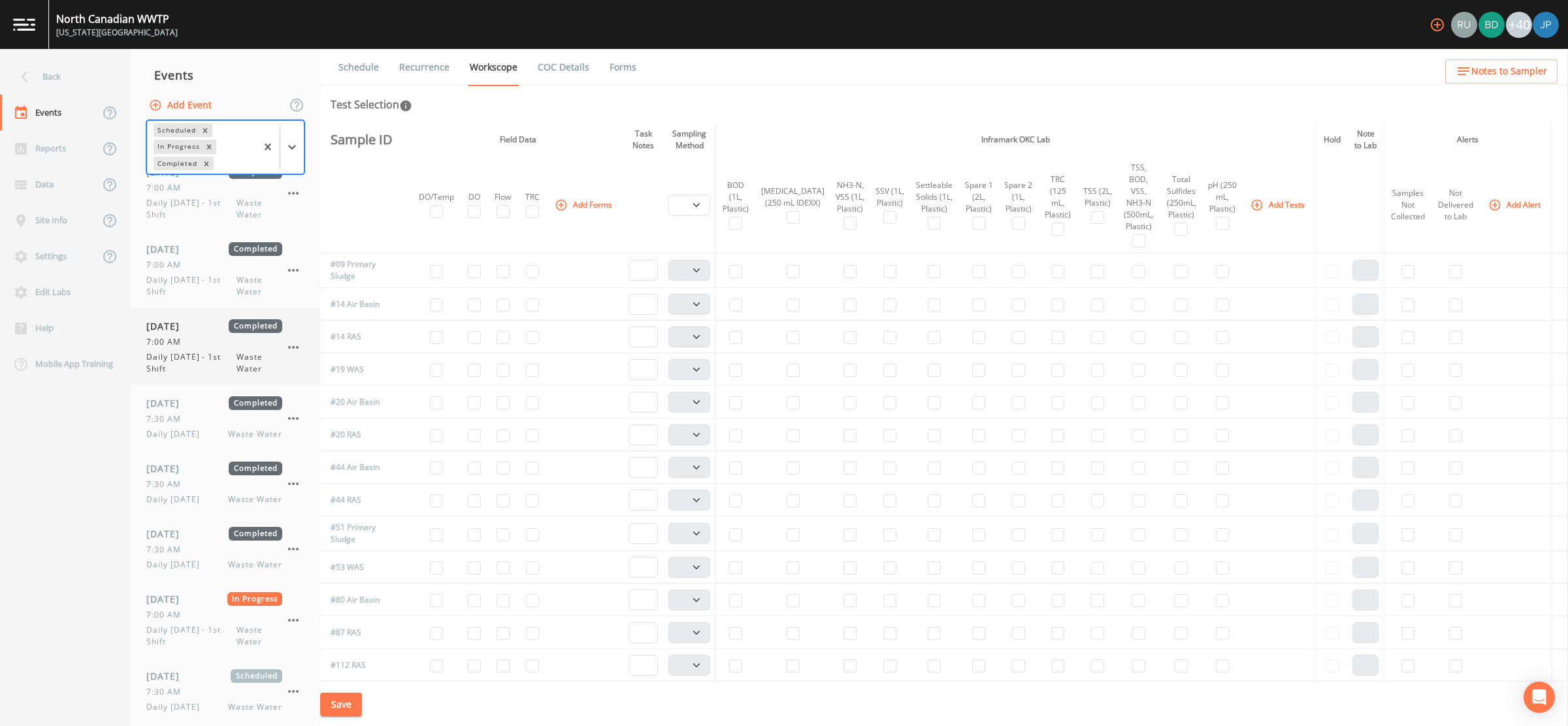
click at [205, 351] on span "Daily [DATE] - 1st Shift" at bounding box center [191, 363] width 90 height 24
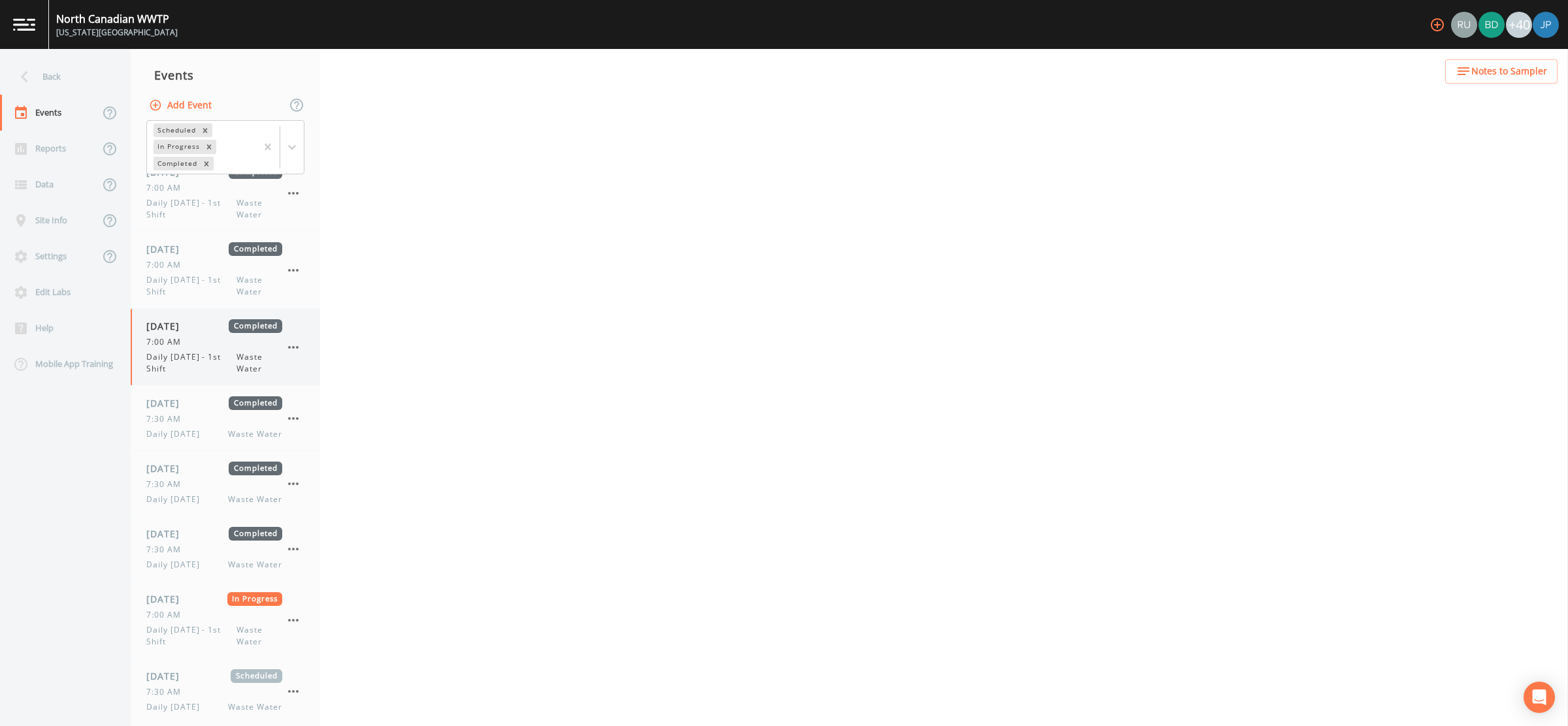
select select "092b3f94-5697-4c94-9891-da161916fdbb"
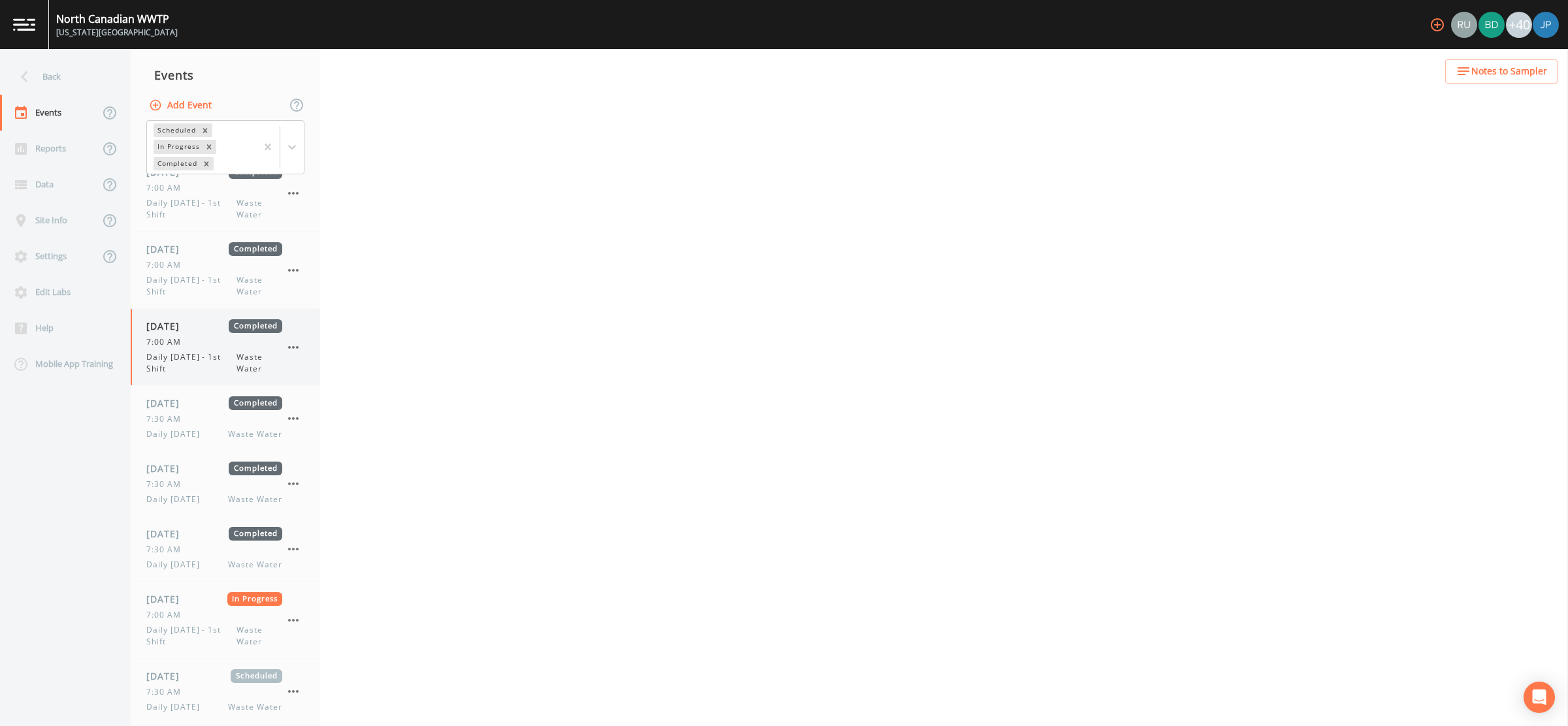
select select "092b3f94-5697-4c94-9891-da161916fdbb"
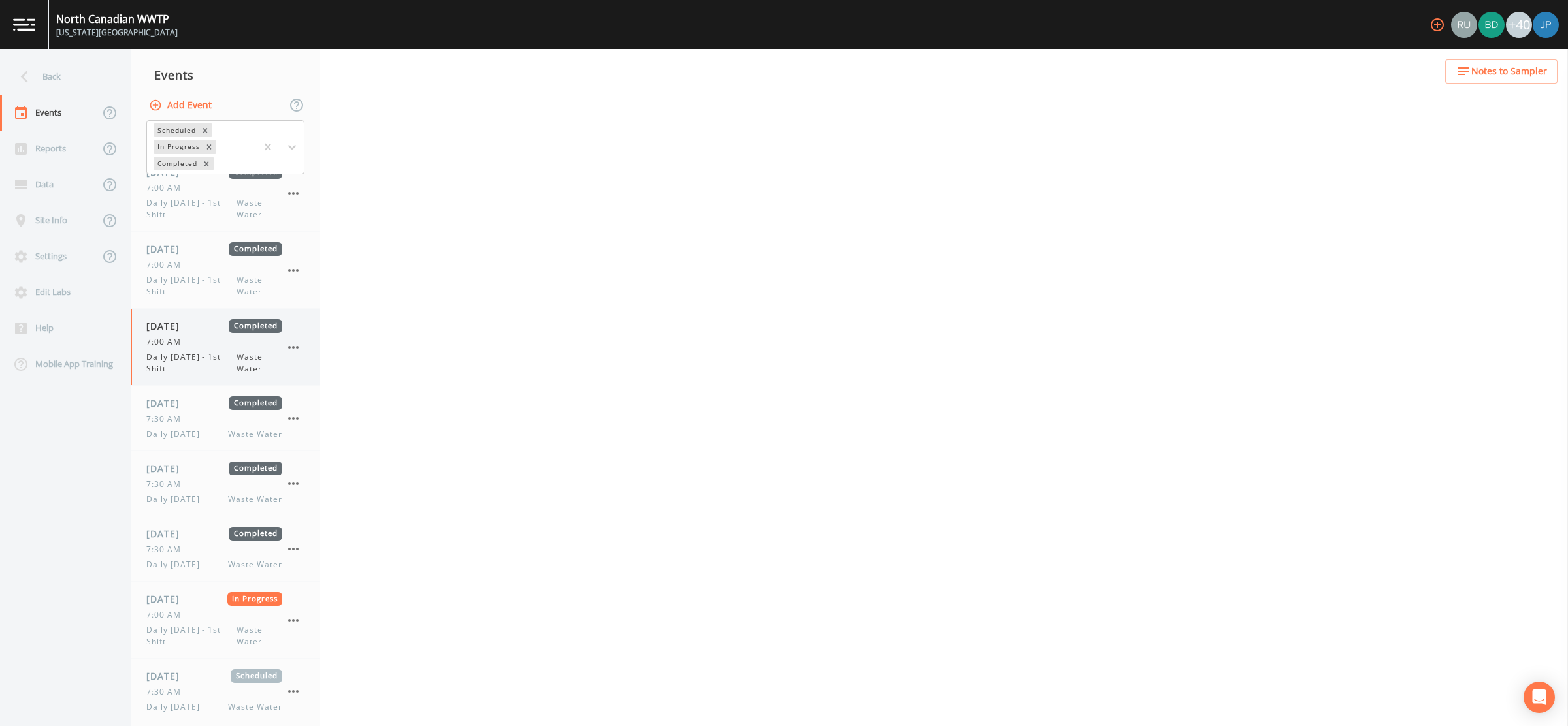
select select "b6a3c313-748b-4795-a028-792ad310bd60"
select select "092b3f94-5697-4c94-9891-da161916fdbb"
select select "b6a3c313-748b-4795-a028-792ad310bd60"
select select "092b3f94-5697-4c94-9891-da161916fdbb"
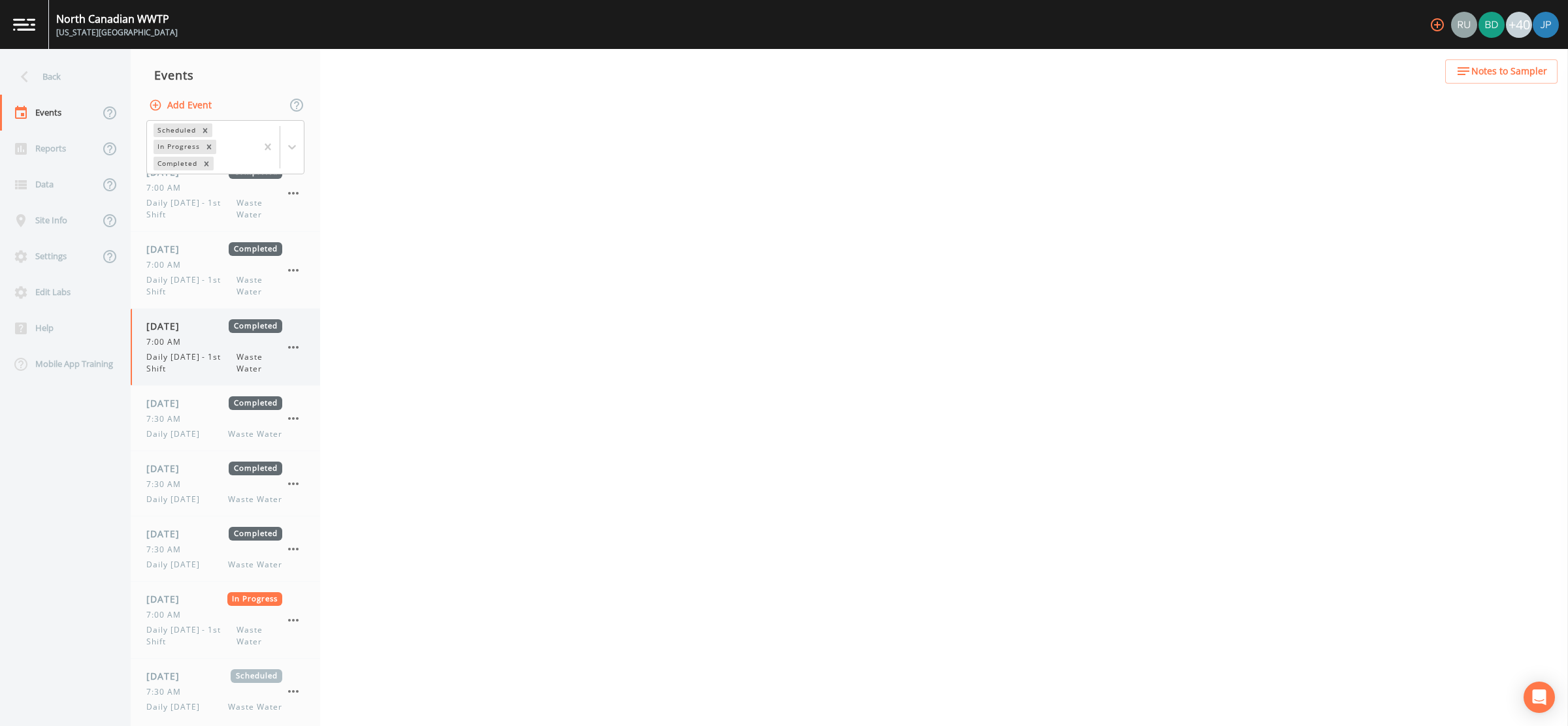
select select "092b3f94-5697-4c94-9891-da161916fdbb"
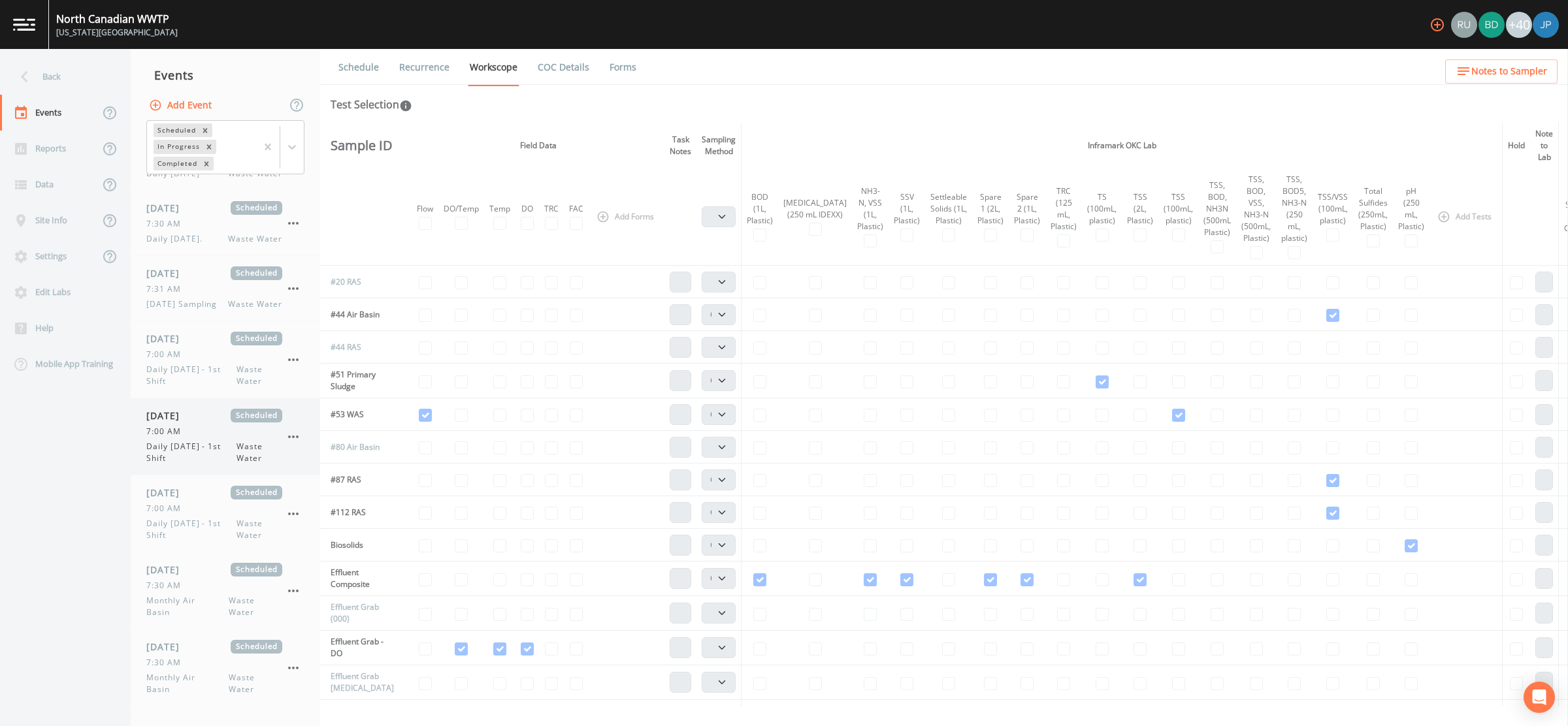
scroll to position [3340, 0]
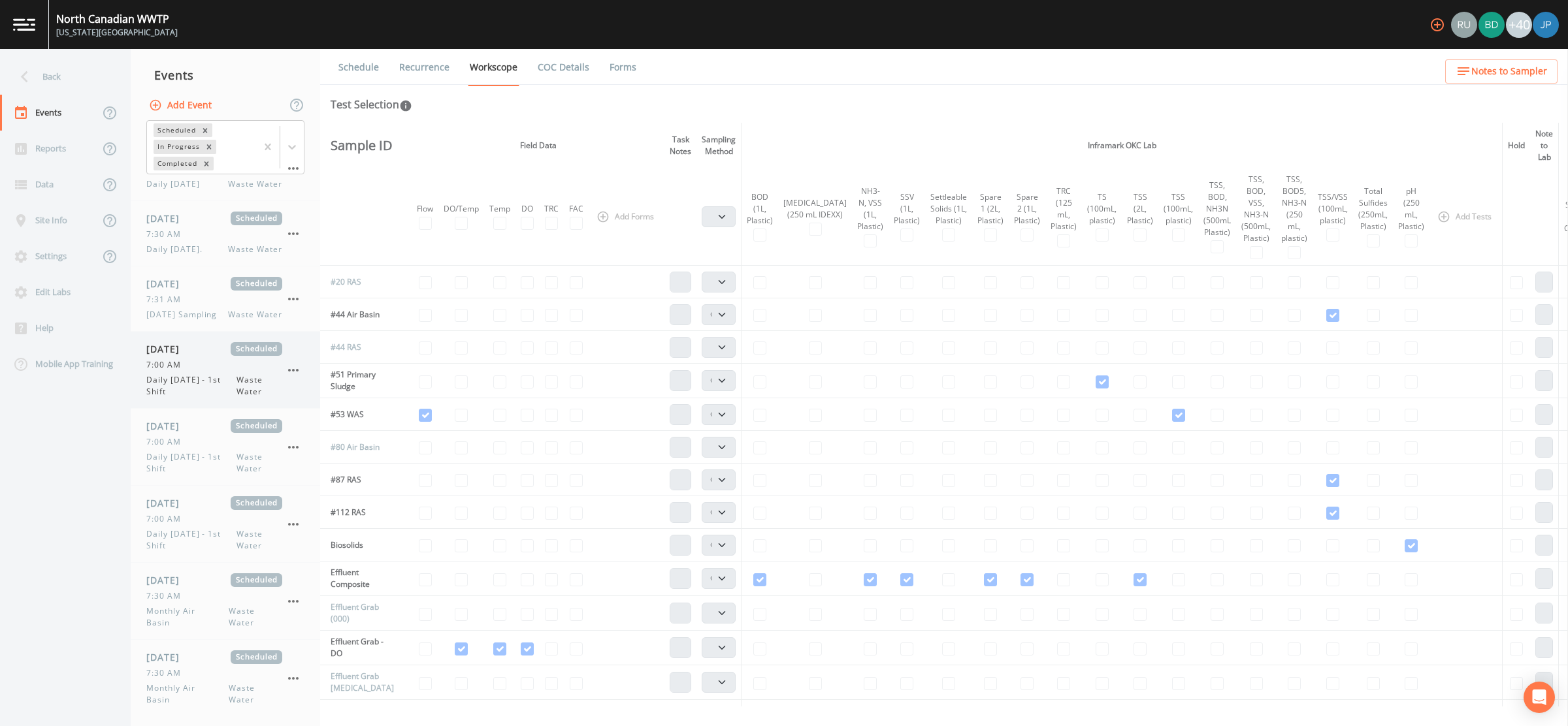
click at [197, 374] on span "Daily [DATE] - 1st Shift" at bounding box center [191, 385] width 90 height 24
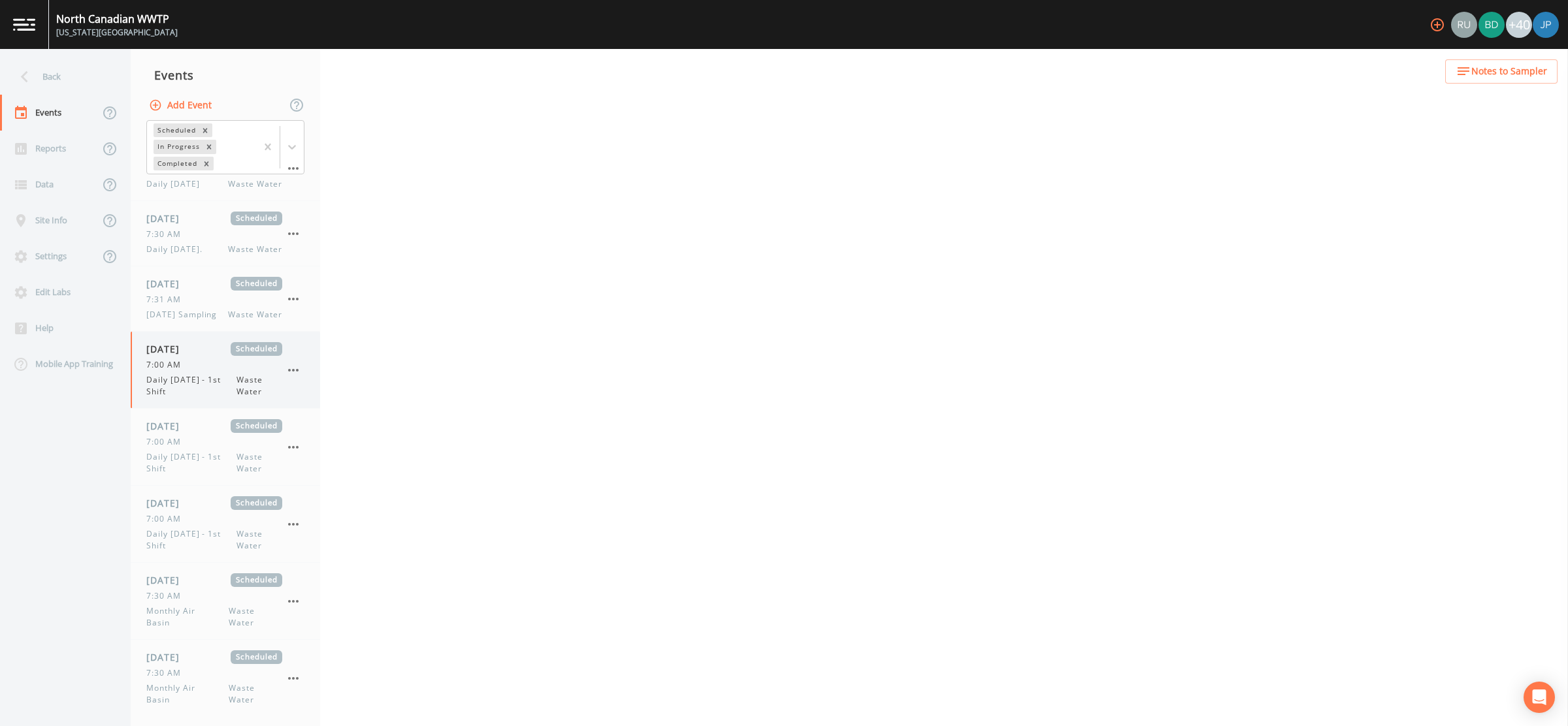
select select "b6a3c313-748b-4795-a028-792ad310bd60"
select select "092b3f94-5697-4c94-9891-da161916fdbb"
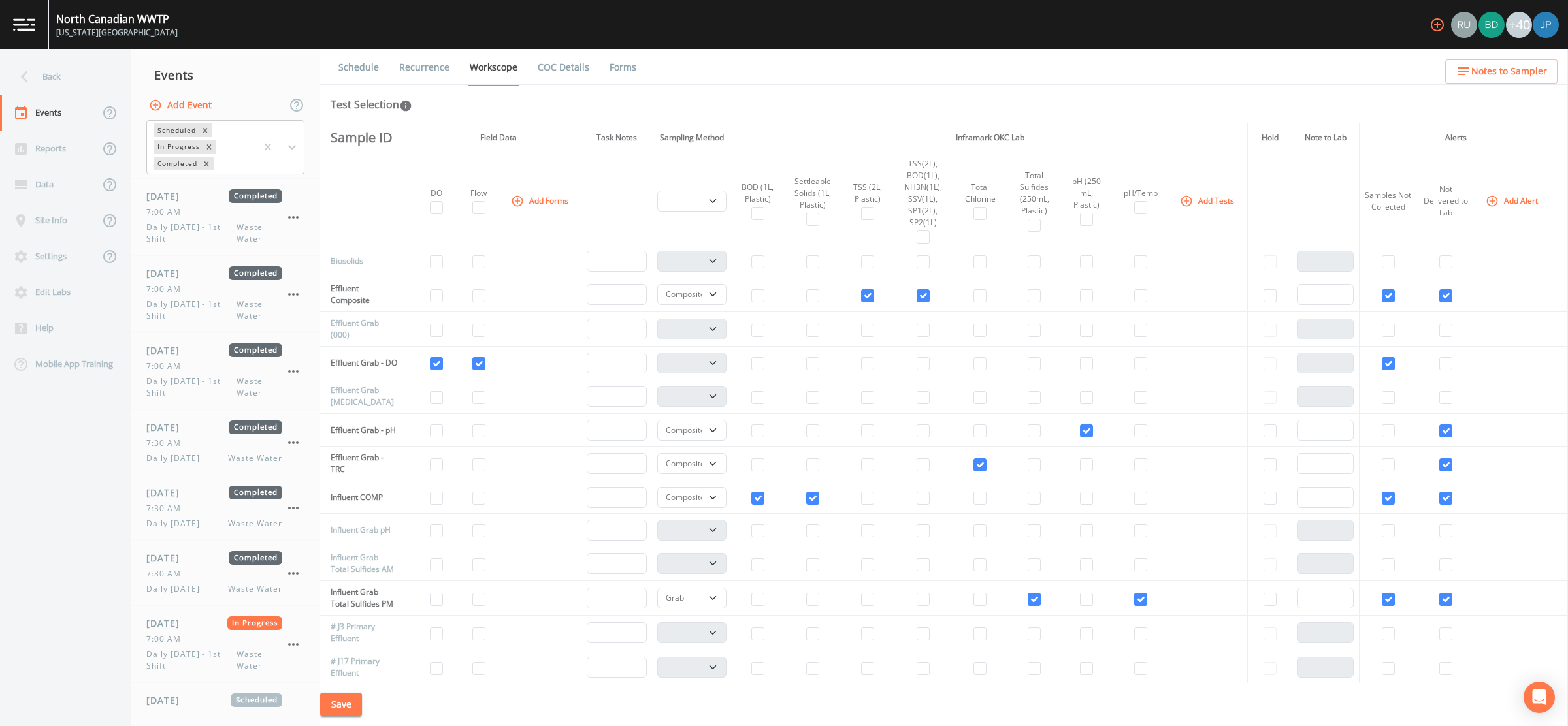
scroll to position [2081, 0]
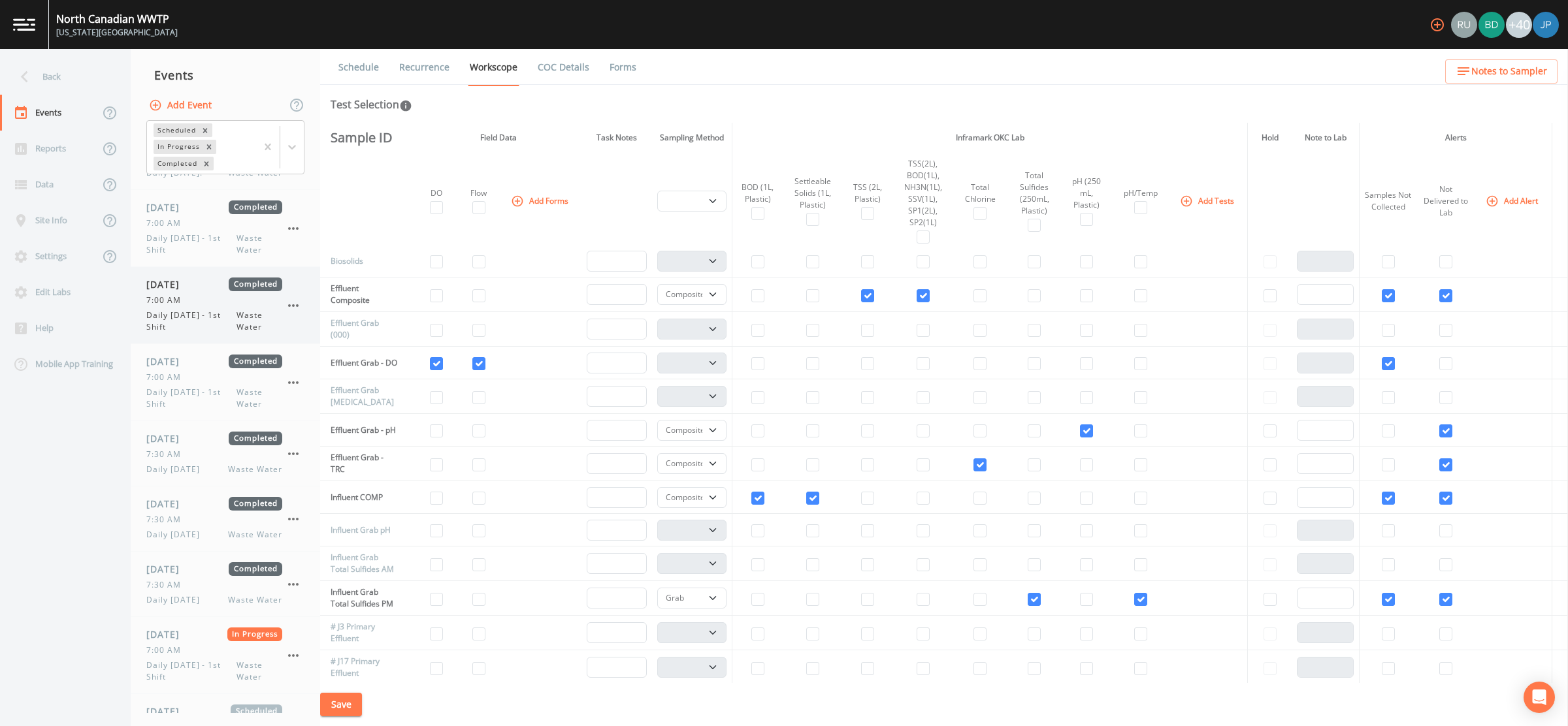
click at [185, 316] on span "Daily [DATE] - 1st Shift" at bounding box center [191, 321] width 90 height 24
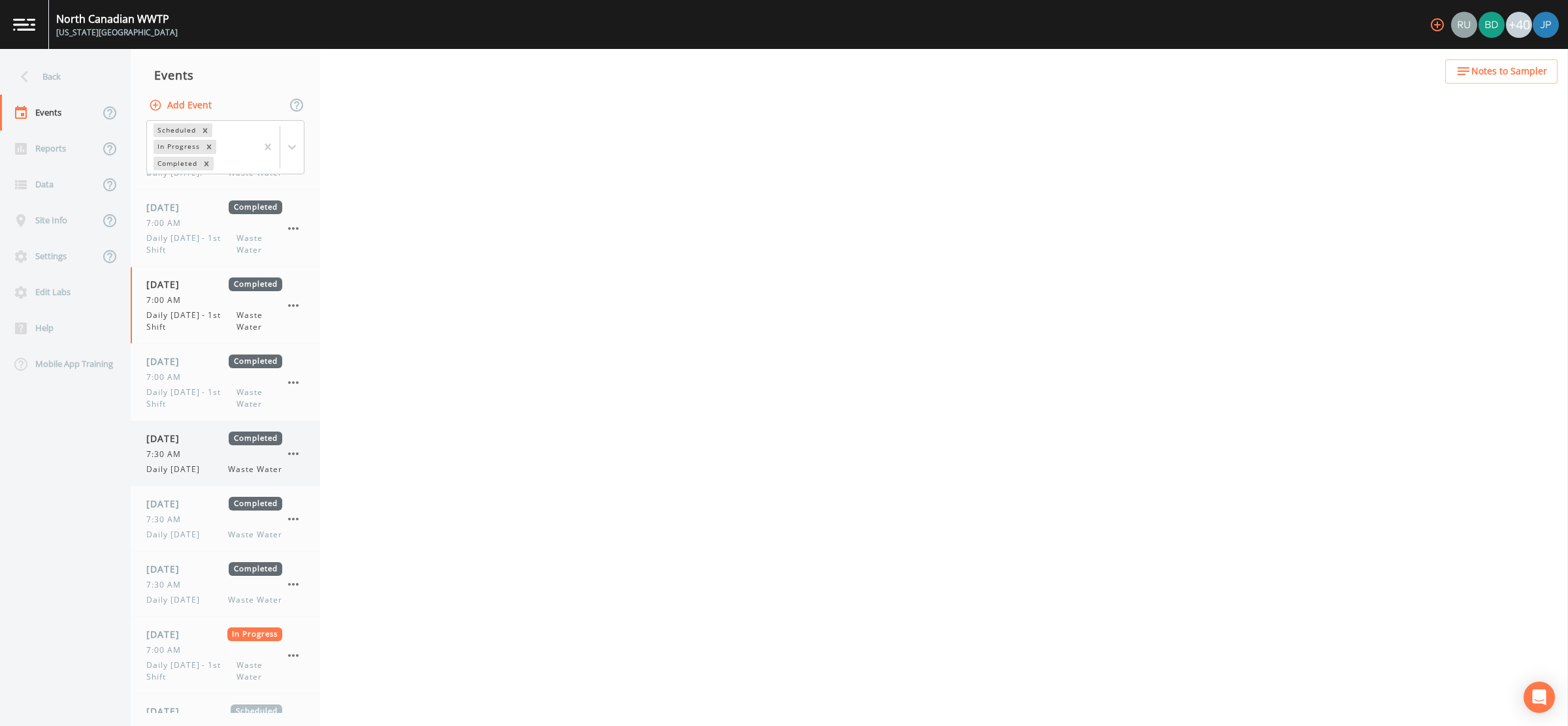
select select "092b3f94-5697-4c94-9891-da161916fdbb"
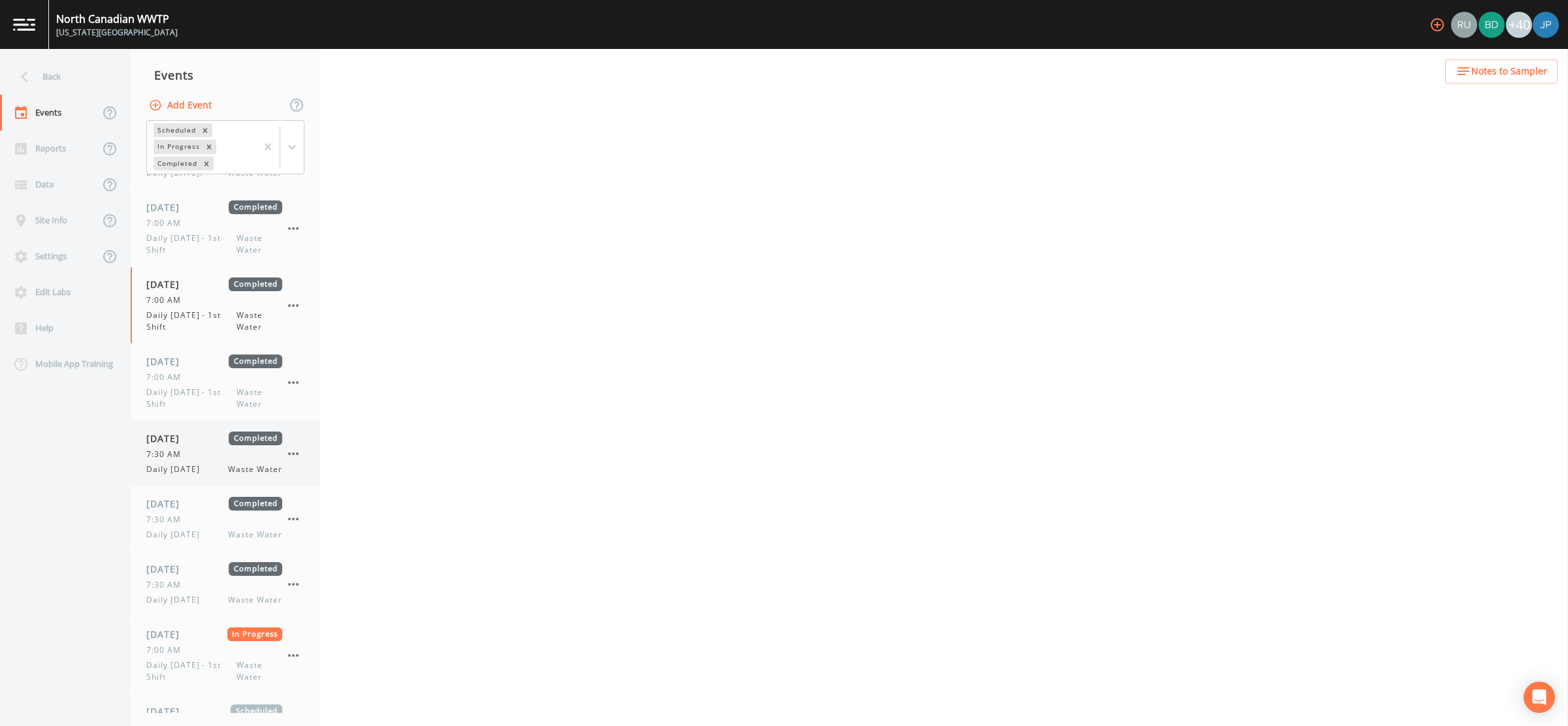
select select "b6a3c313-748b-4795-a028-792ad310bd60"
select select "092b3f94-5697-4c94-9891-da161916fdbb"
select select "b6a3c313-748b-4795-a028-792ad310bd60"
select select "092b3f94-5697-4c94-9891-da161916fdbb"
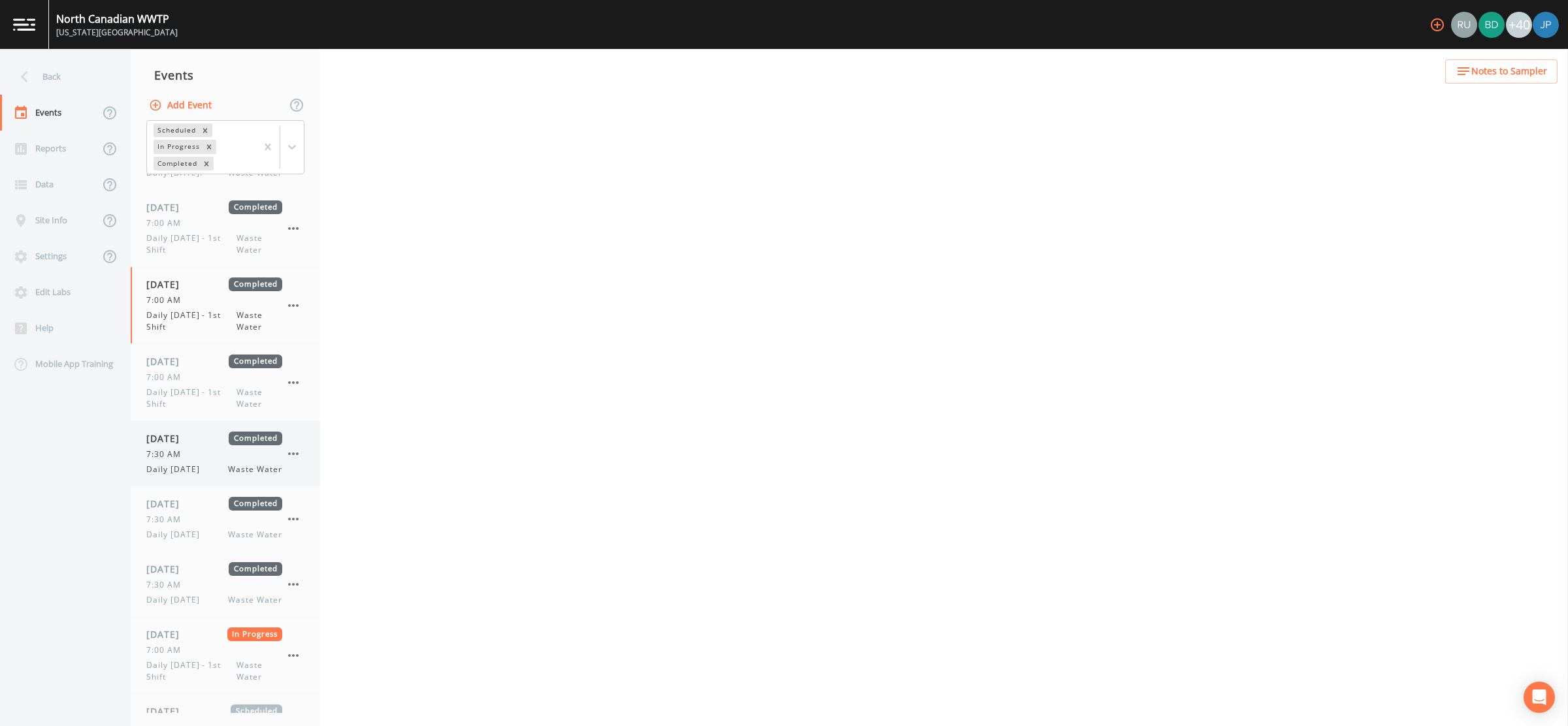
select select "092b3f94-5697-4c94-9891-da161916fdbb"
